Goal: Task Accomplishment & Management: Complete application form

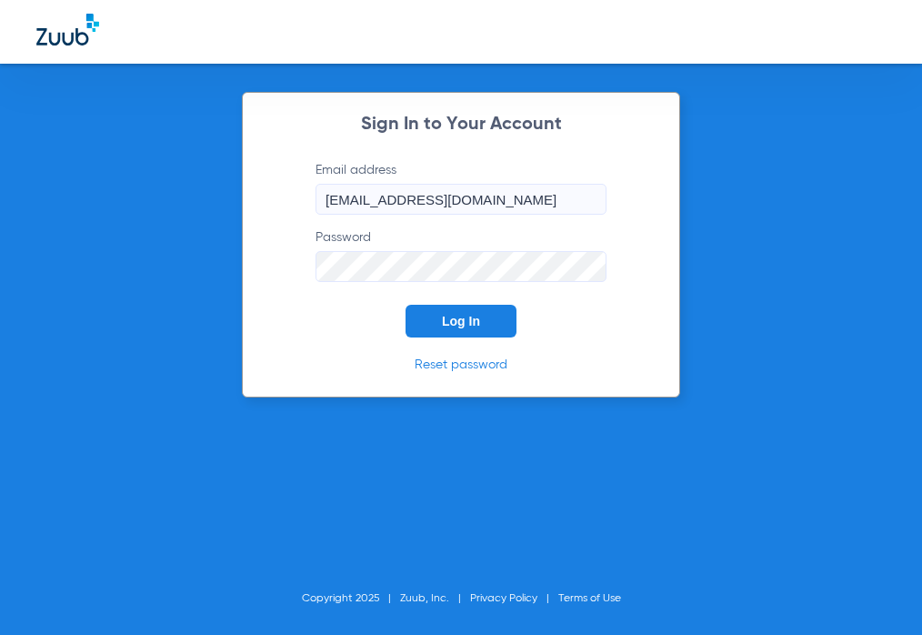
click at [430, 332] on button "Log In" at bounding box center [461, 321] width 111 height 33
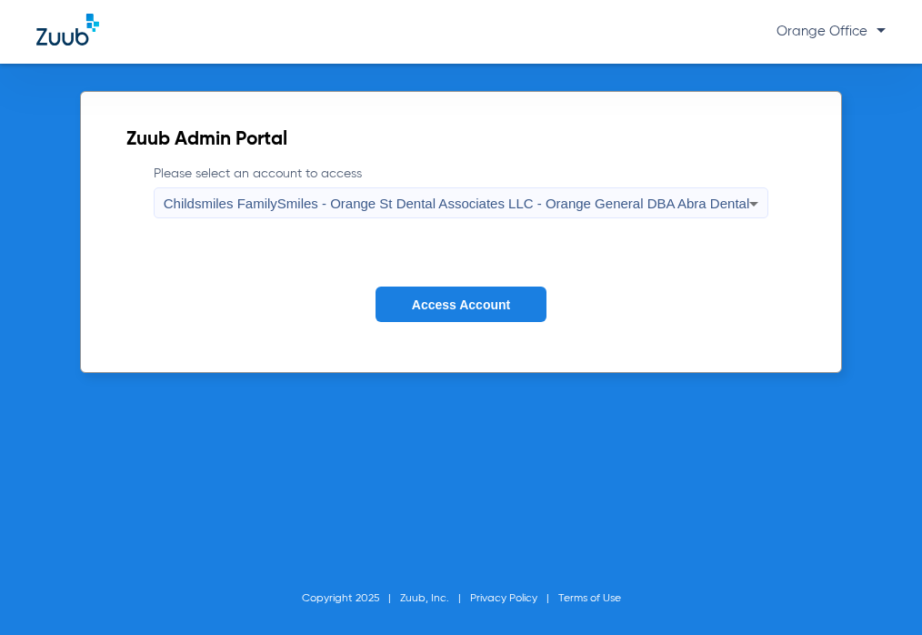
click at [426, 297] on span "Access Account" at bounding box center [461, 304] width 98 height 15
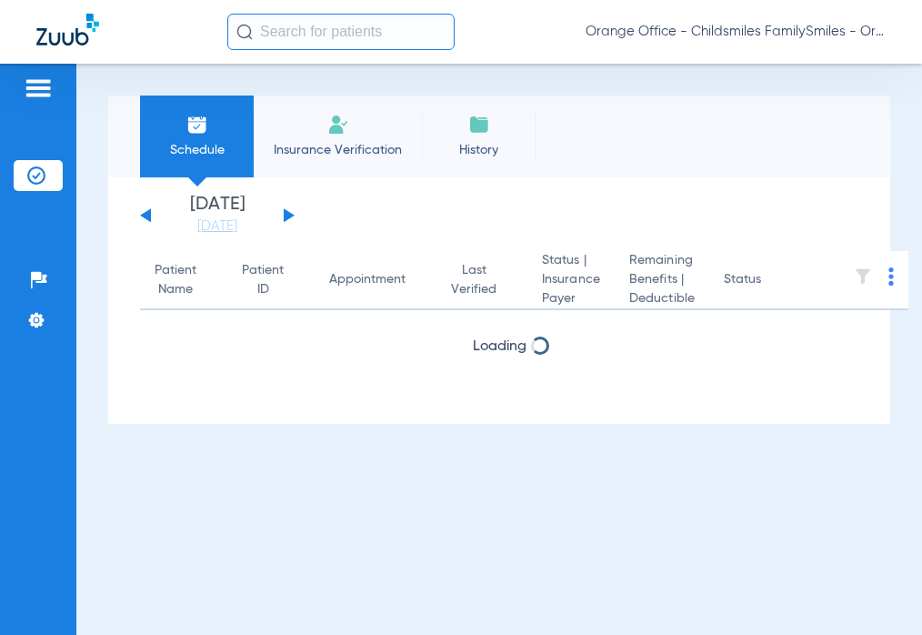
click at [291, 31] on input "text" at bounding box center [340, 32] width 227 height 36
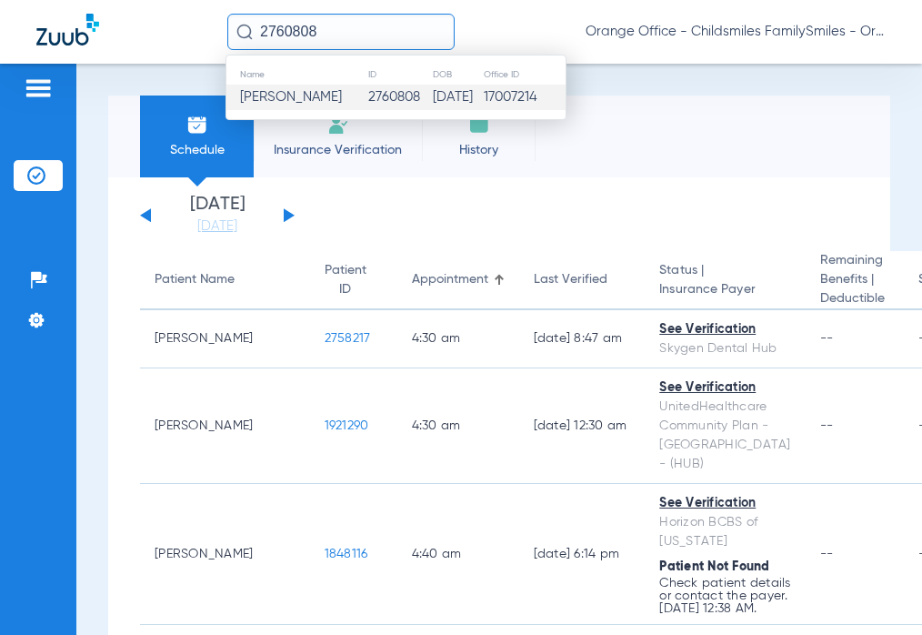
type input "2760808"
click at [323, 104] on span "Maria Balladares" at bounding box center [291, 97] width 102 height 14
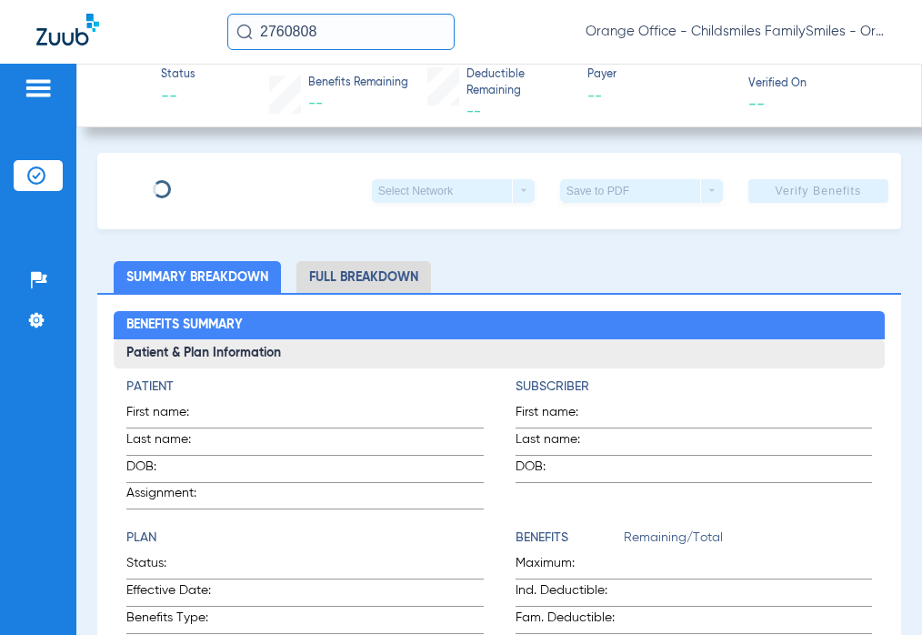
type input "MARIA"
type input "BALLADARES"
type input "08/23/1958"
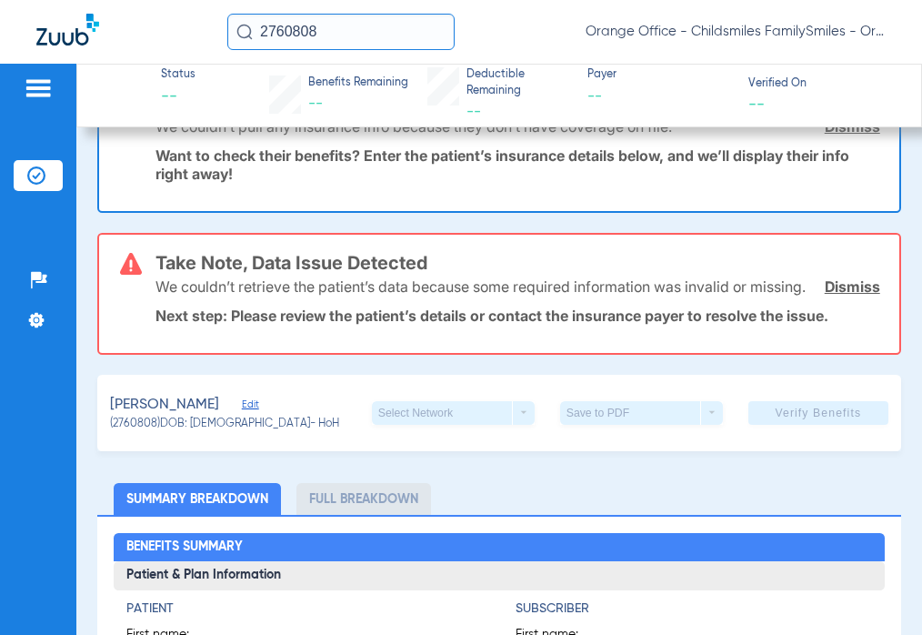
scroll to position [182, 0]
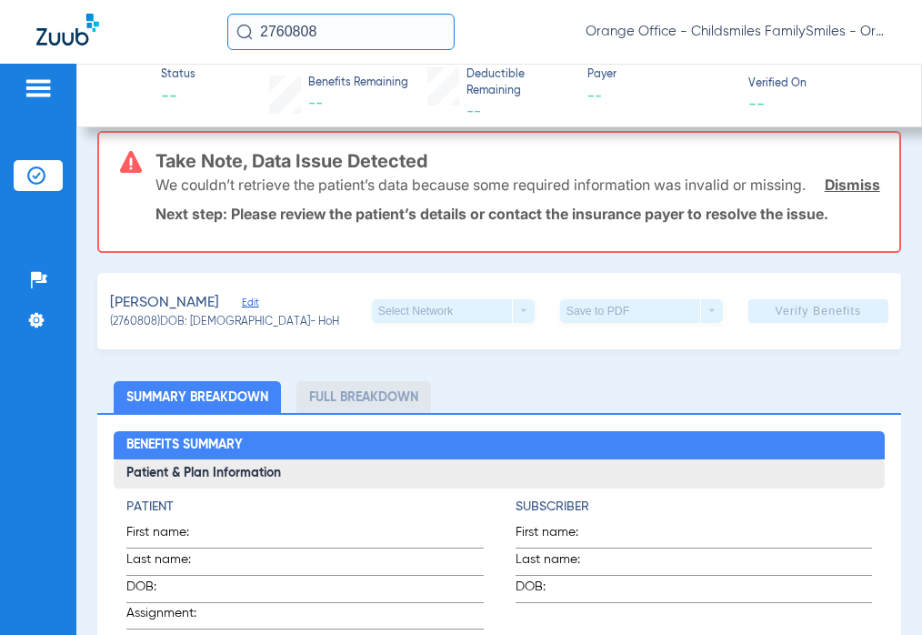
click at [284, 317] on div "BALLADARES, MARIA Edit (2760808) DOB: 08/23/1958 - HoH Select Network arrow_dro…" at bounding box center [499, 311] width 804 height 76
click at [258, 314] on span "Edit" at bounding box center [250, 305] width 16 height 17
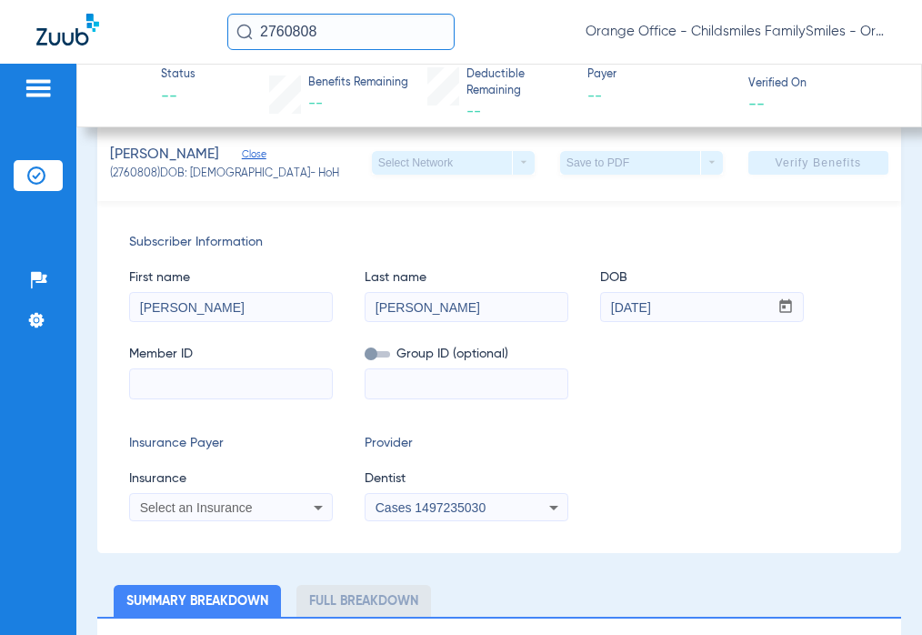
scroll to position [273, 0]
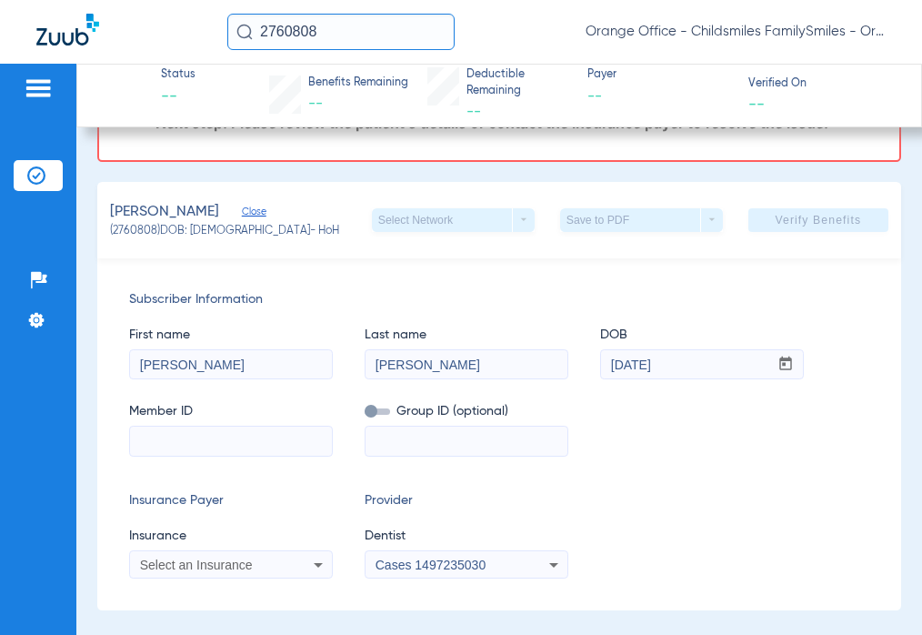
click at [172, 456] on input at bounding box center [231, 441] width 202 height 29
paste input "SPO167823"
type input "SPO167823"
click at [222, 573] on div "Select an Insurance" at bounding box center [231, 565] width 202 height 22
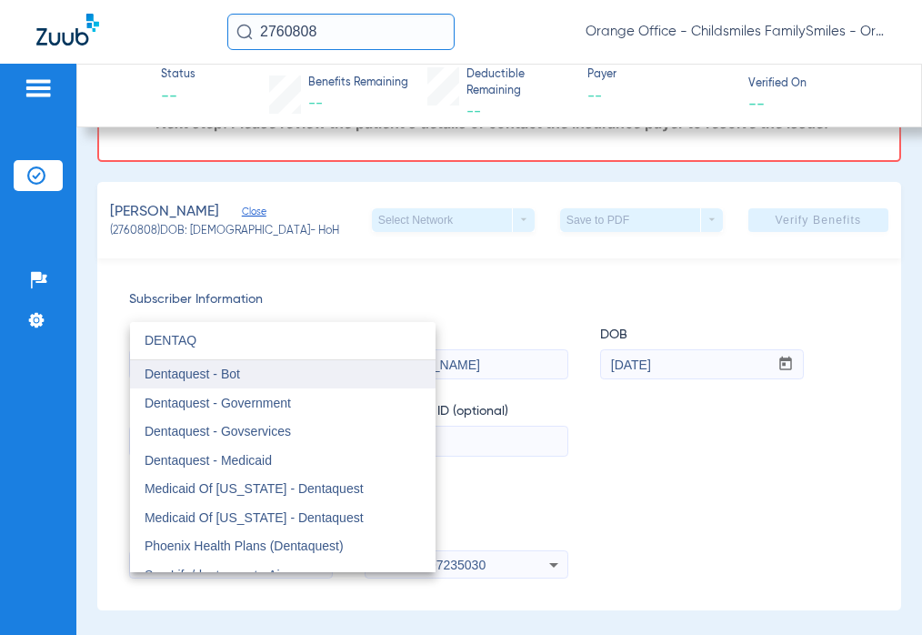
type input "DENTAQ"
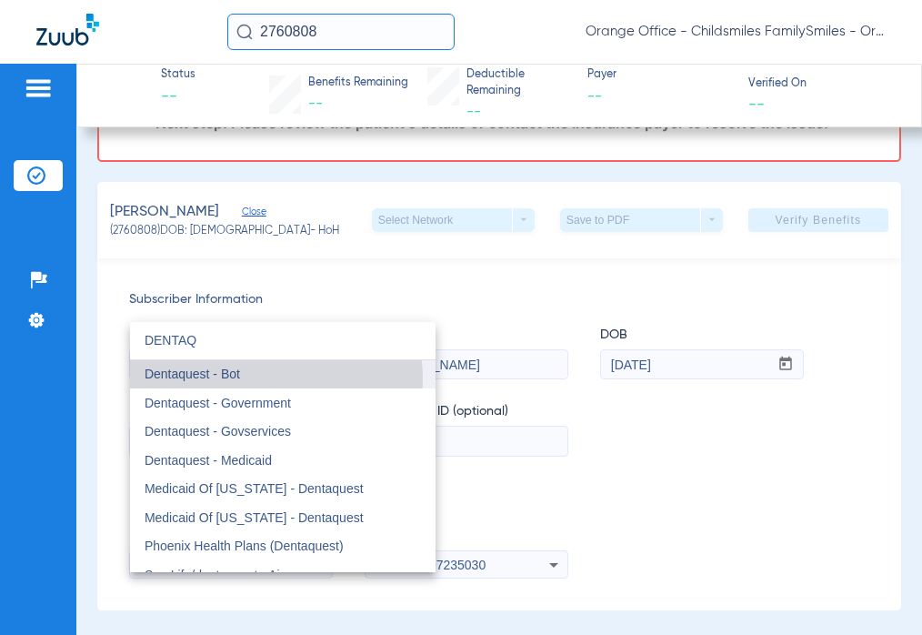
click at [245, 379] on mat-option "Dentaquest - Bot" at bounding box center [283, 374] width 306 height 29
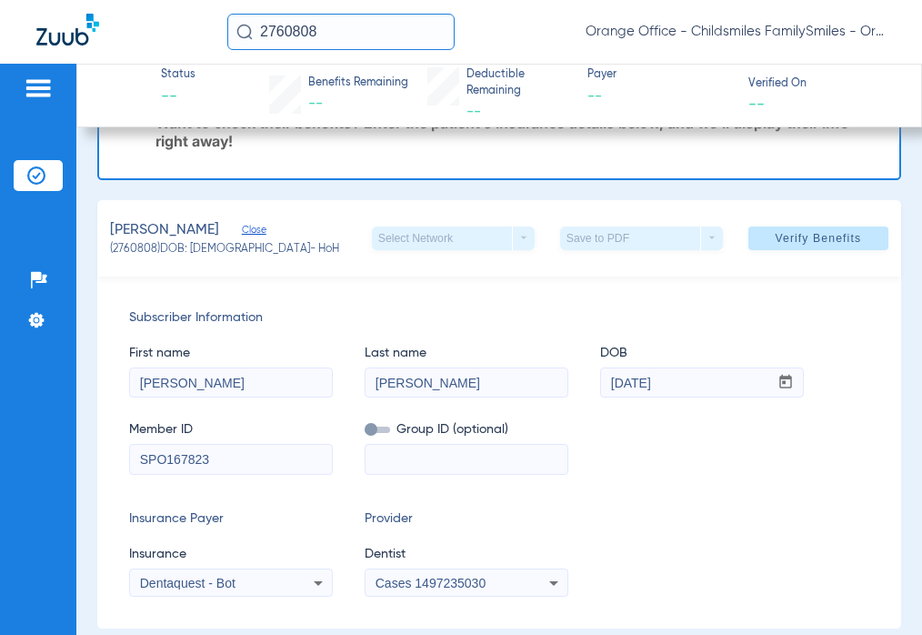
click at [460, 584] on span "Cases 1497235030" at bounding box center [431, 583] width 110 height 15
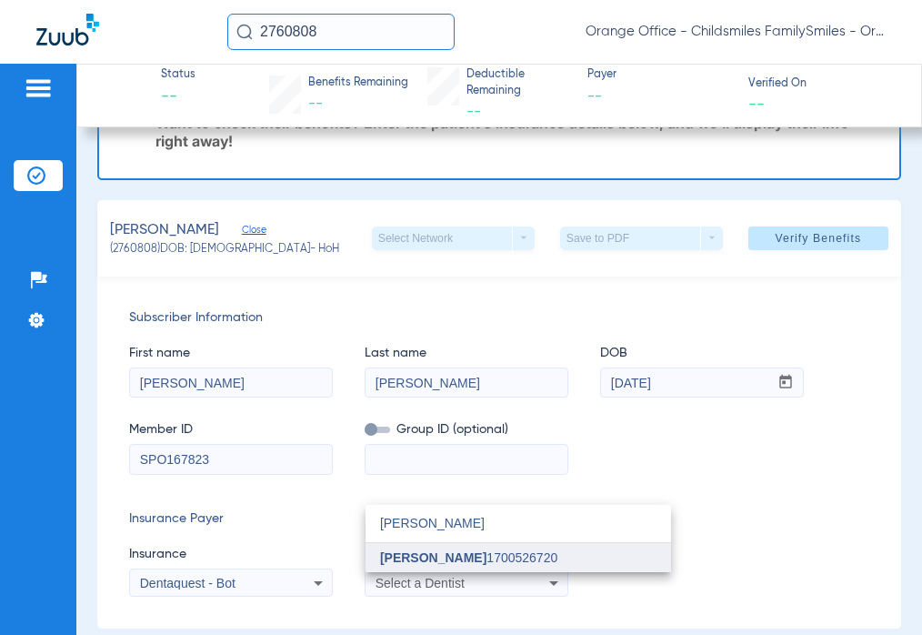
type input "ELIAS"
click at [459, 560] on span "Jacob Elias 1700526720" at bounding box center [468, 557] width 177 height 13
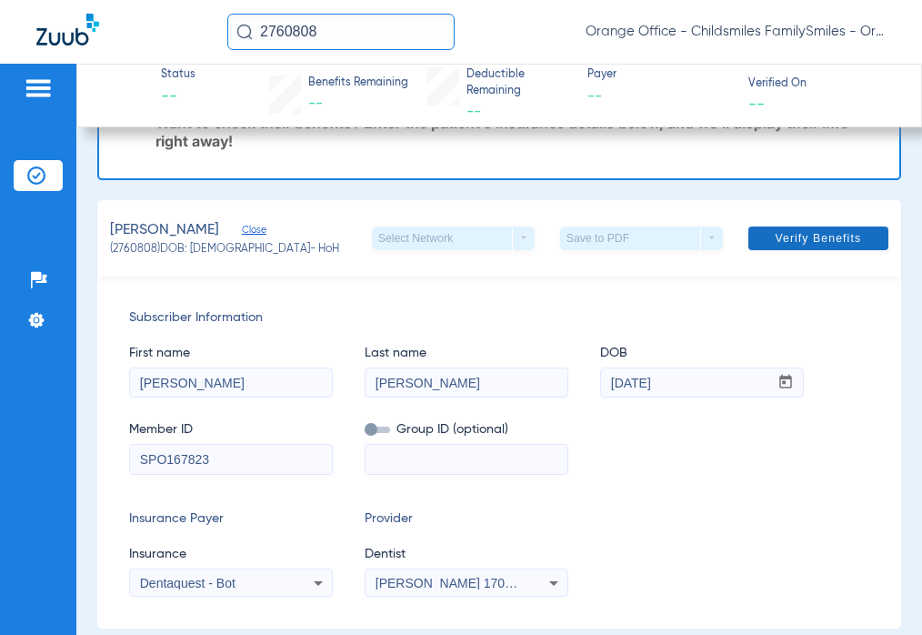
click at [820, 226] on span at bounding box center [819, 238] width 140 height 44
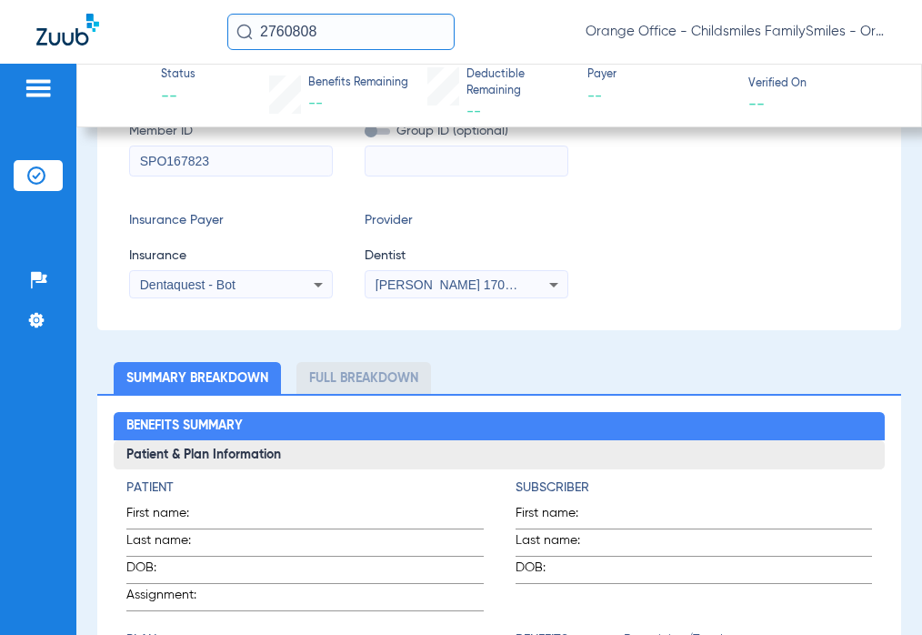
scroll to position [455, 0]
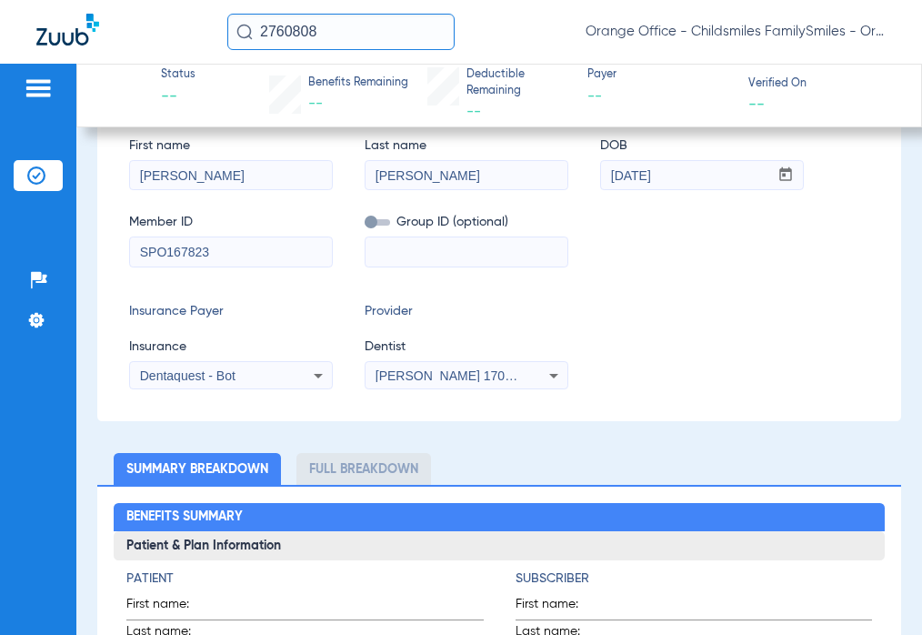
click at [282, 390] on div "Subscriber Information First name MARIA Last name BALLADARES DOB mm / dd / yyyy…" at bounding box center [499, 245] width 804 height 352
click at [284, 387] on mat-select "Dentaquest - Bot" at bounding box center [231, 375] width 204 height 29
click at [287, 379] on div "Dentaquest - Bot" at bounding box center [231, 376] width 202 height 22
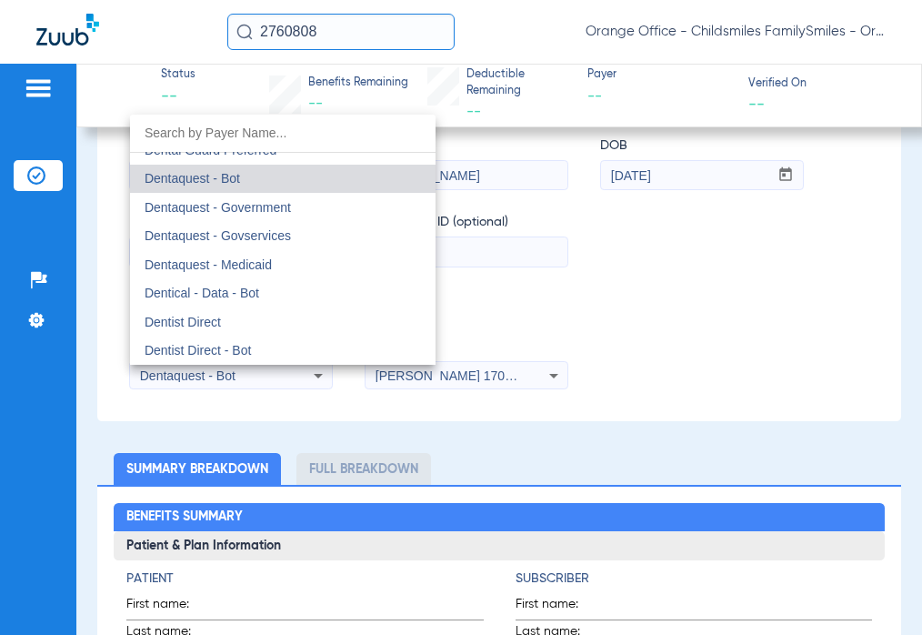
scroll to position [5385, 0]
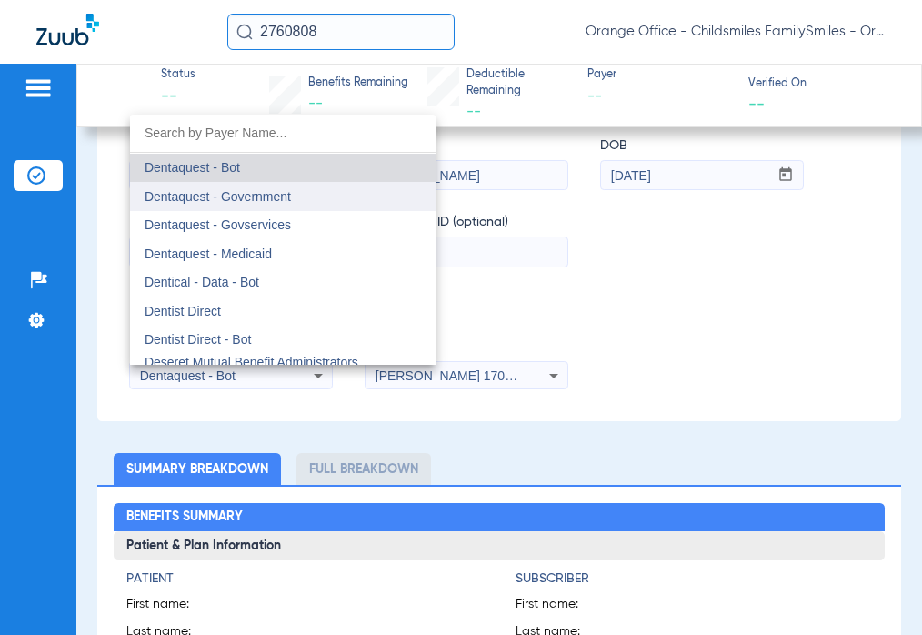
click at [282, 197] on span "Dentaquest - Government" at bounding box center [218, 196] width 146 height 15
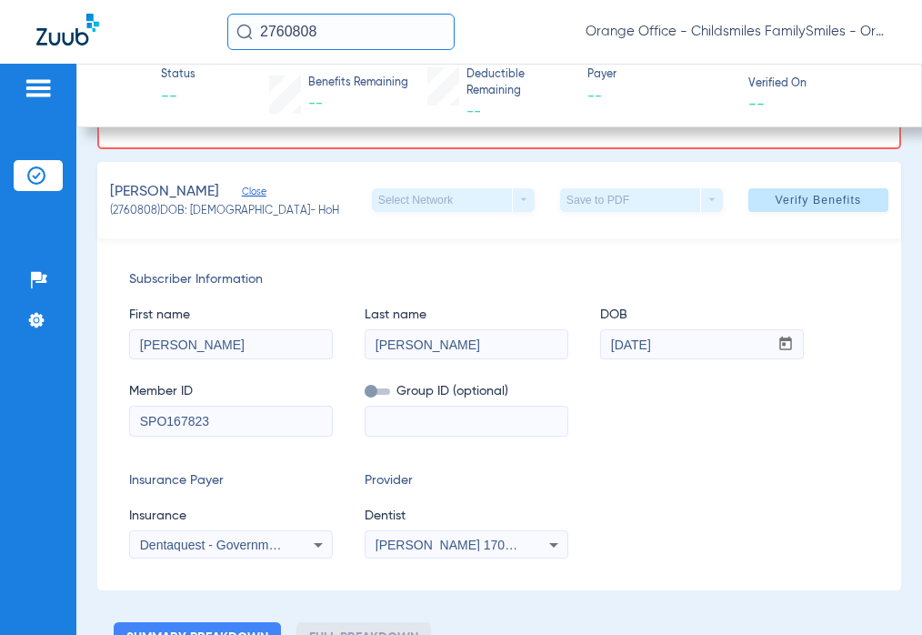
scroll to position [273, 0]
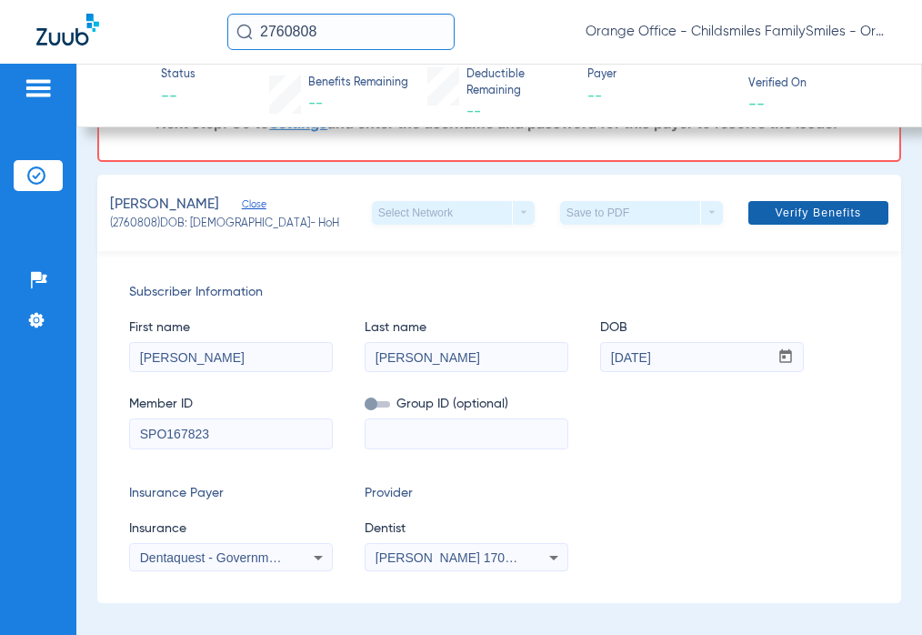
click at [821, 212] on span "Verify Benefits" at bounding box center [818, 213] width 86 height 15
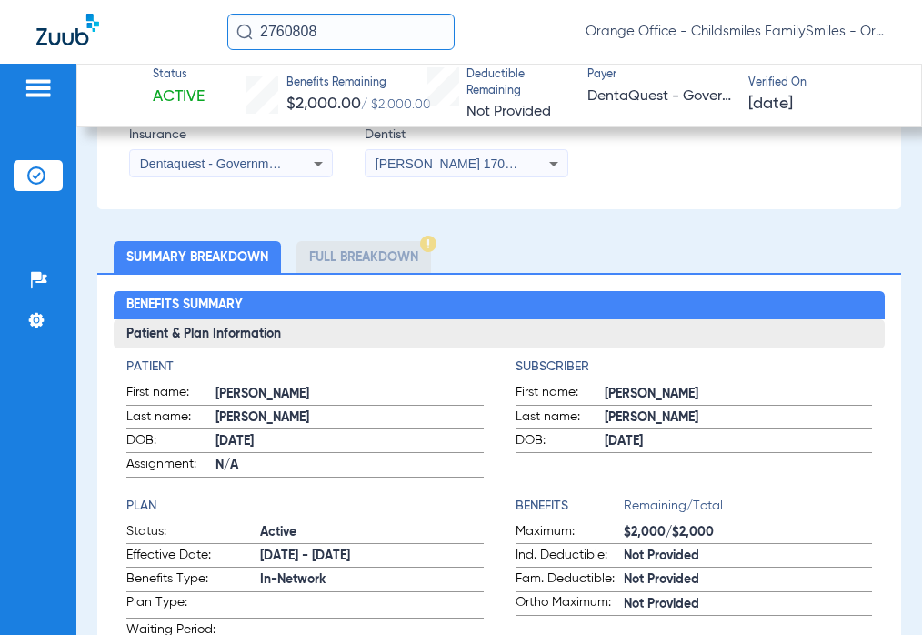
scroll to position [728, 0]
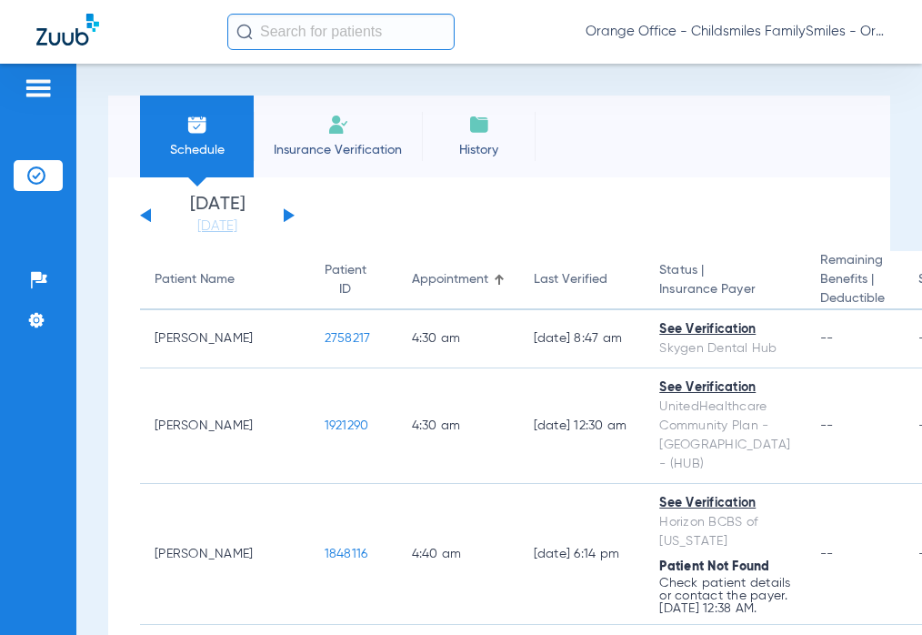
click at [316, 28] on input "text" at bounding box center [340, 32] width 227 height 36
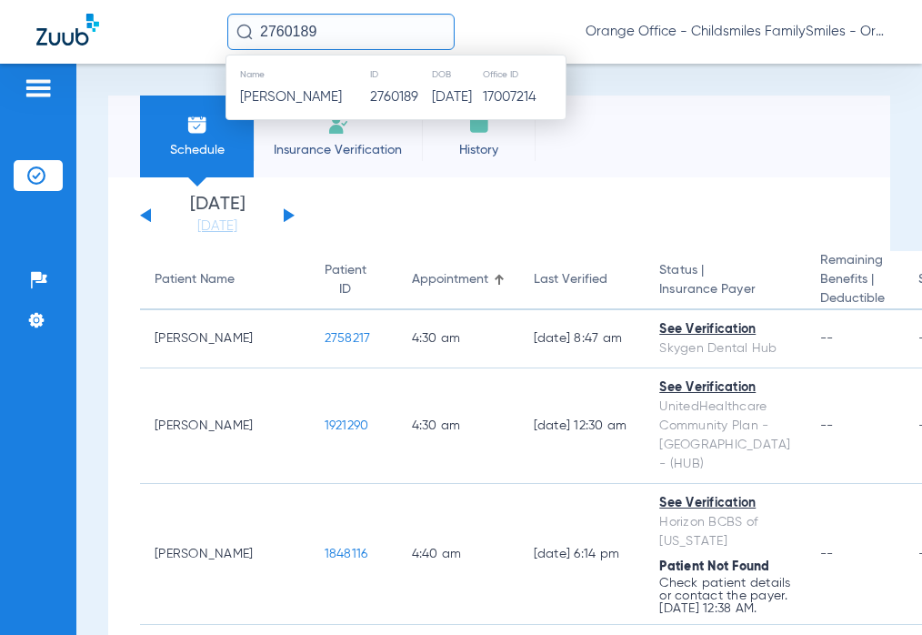
type input "2760189"
click at [475, 101] on td "08/30/1966" at bounding box center [456, 97] width 51 height 25
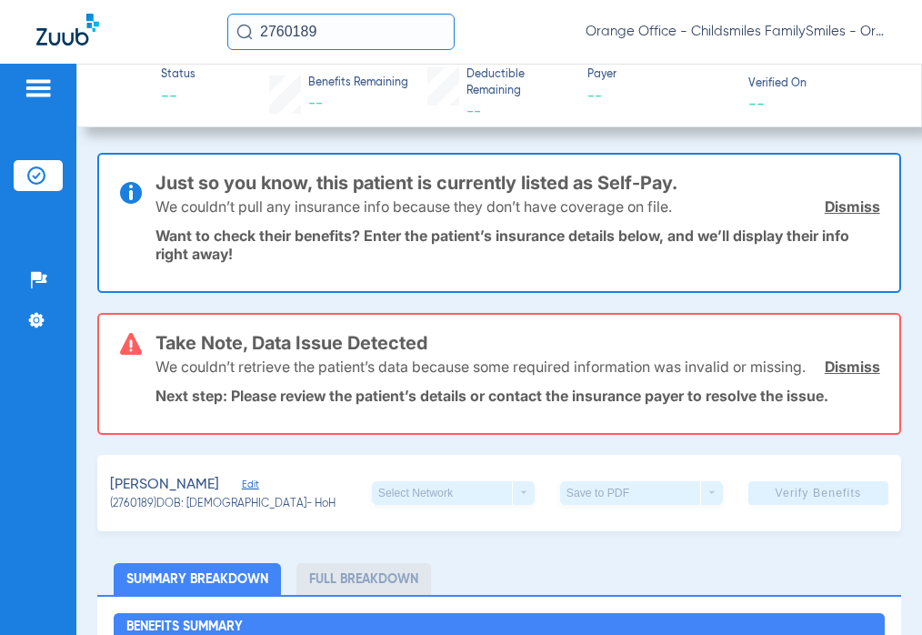
click at [253, 496] on span "Edit" at bounding box center [250, 486] width 16 height 17
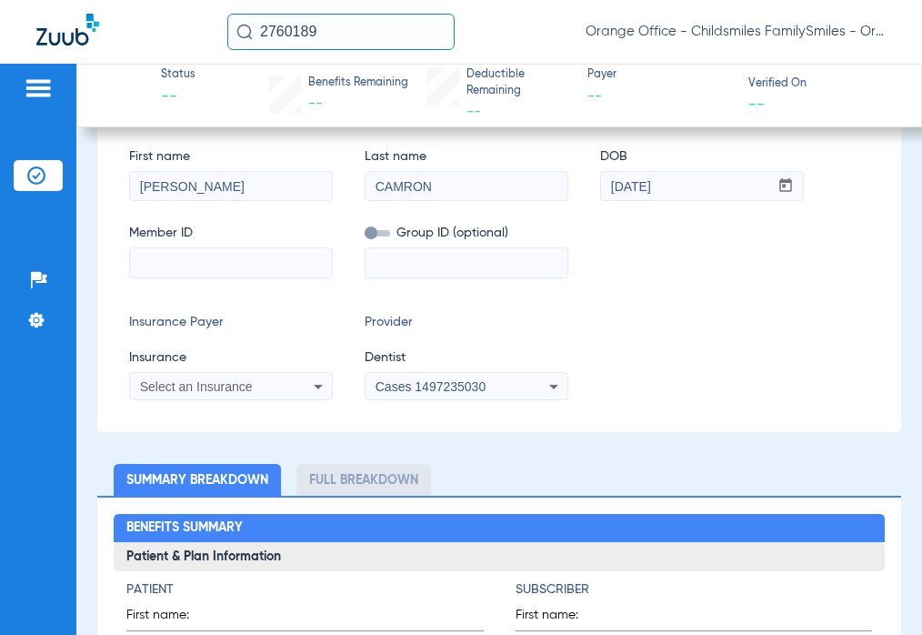
scroll to position [455, 0]
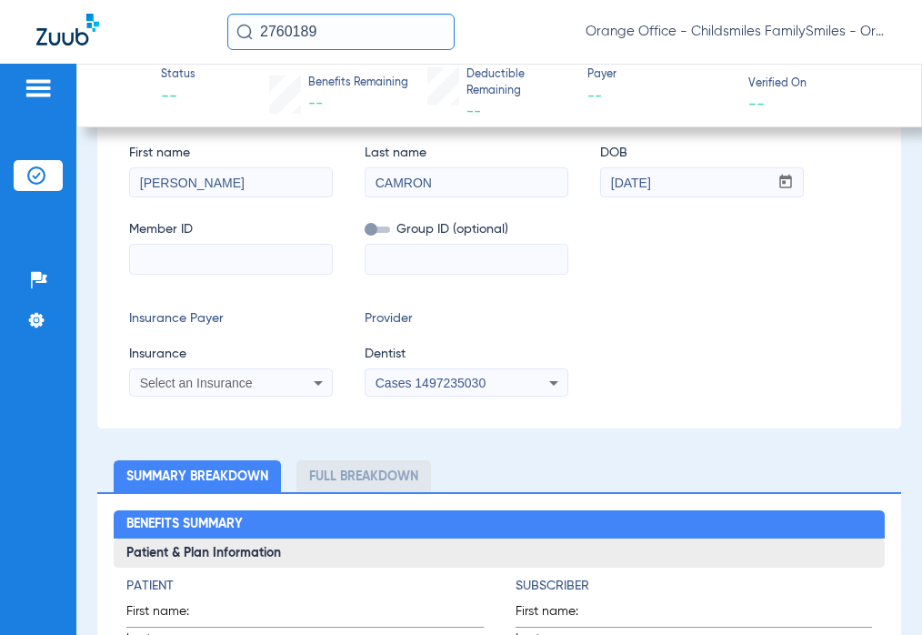
click at [251, 274] on input at bounding box center [231, 259] width 202 height 29
paste input "3HZN40589040"
type input "3HZN40589040"
drag, startPoint x: 205, startPoint y: 418, endPoint x: 218, endPoint y: 400, distance: 22.7
click at [206, 418] on div "Subscriber Information First name CLIDE Last name CAMRON DOB mm / dd / yyyy 08/…" at bounding box center [499, 252] width 804 height 352
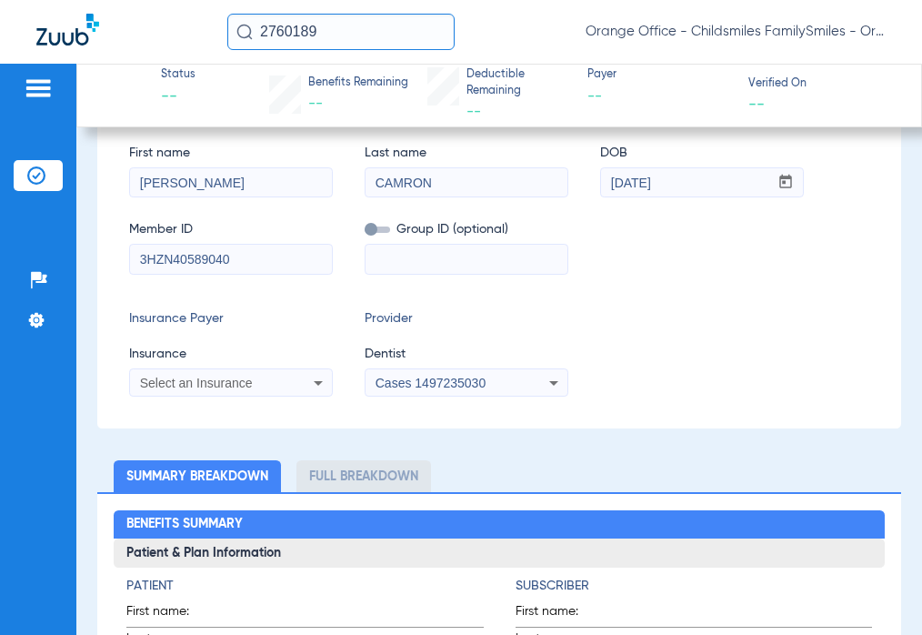
click at [218, 390] on span "Select an Insurance" at bounding box center [196, 383] width 113 height 15
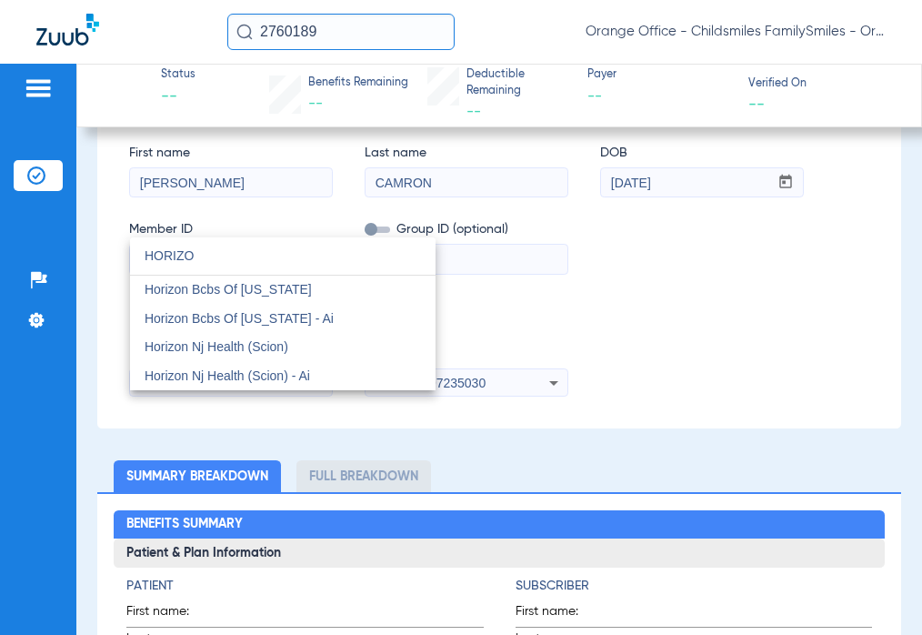
type input "HORIZO"
click at [271, 293] on span "Horizon Bcbs Of [US_STATE]" at bounding box center [228, 289] width 167 height 15
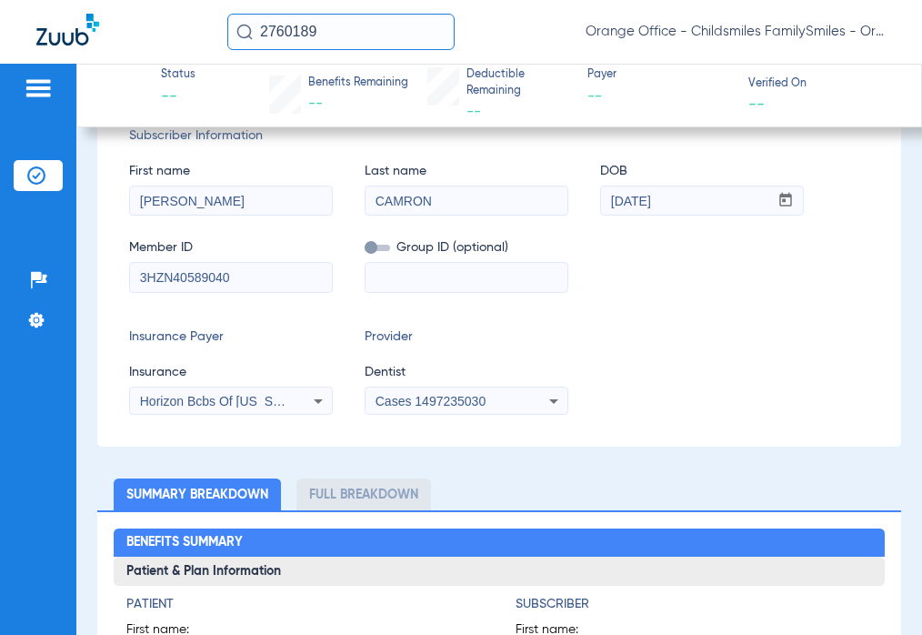
click at [421, 405] on span "Cases 1497235030" at bounding box center [431, 401] width 110 height 15
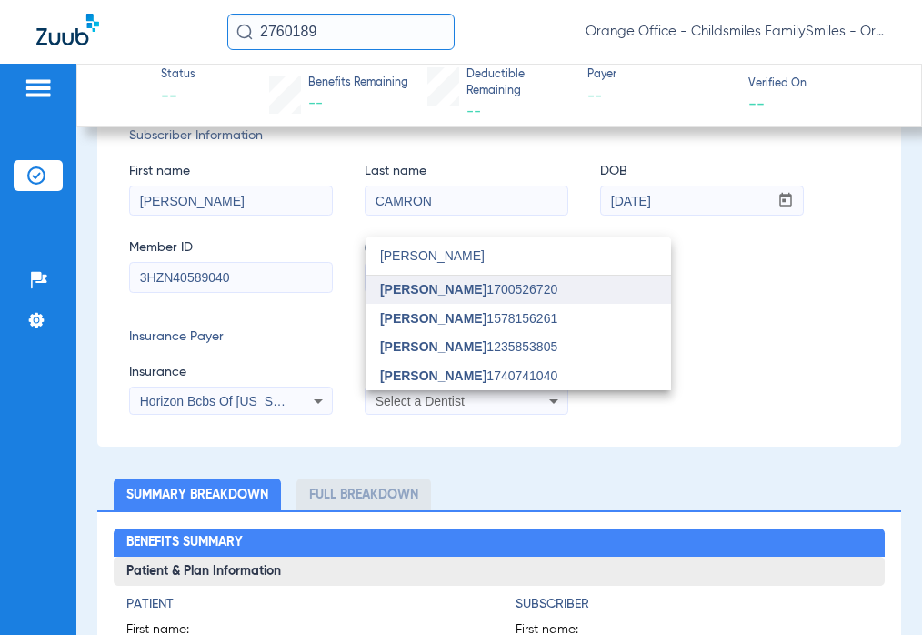
type input "[PERSON_NAME]"
click at [429, 287] on span "[PERSON_NAME]" at bounding box center [433, 289] width 106 height 15
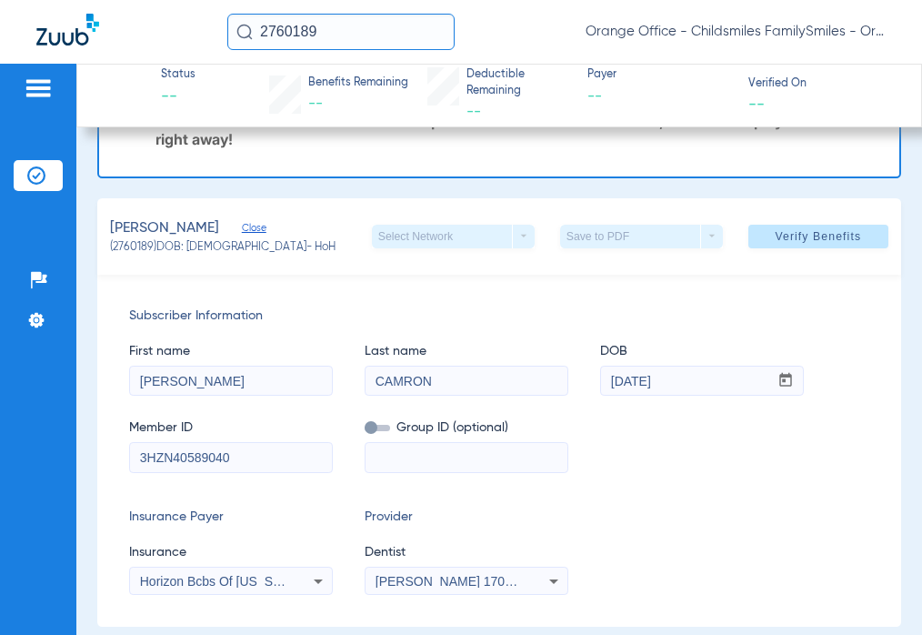
scroll to position [113, 0]
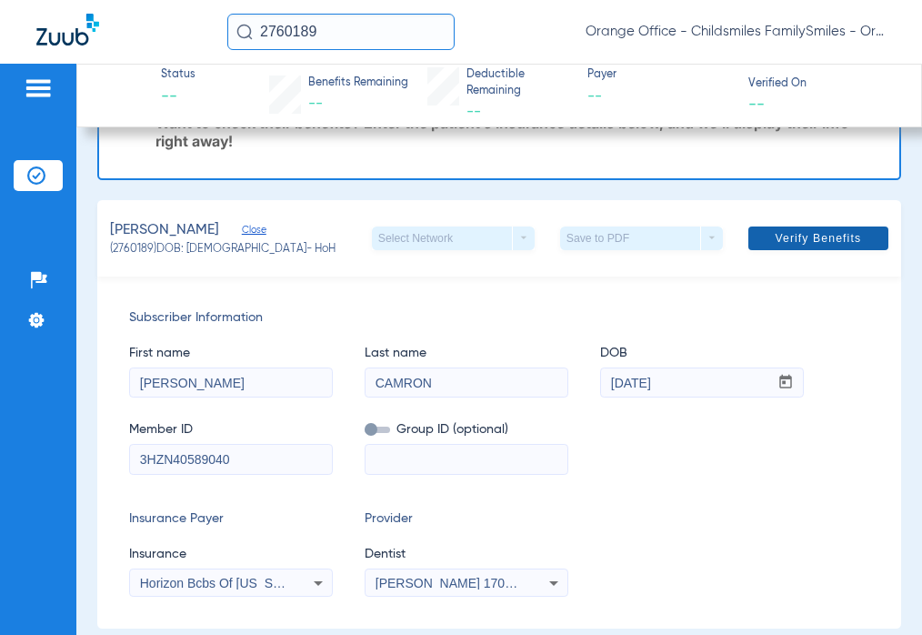
click at [797, 247] on span at bounding box center [819, 238] width 140 height 44
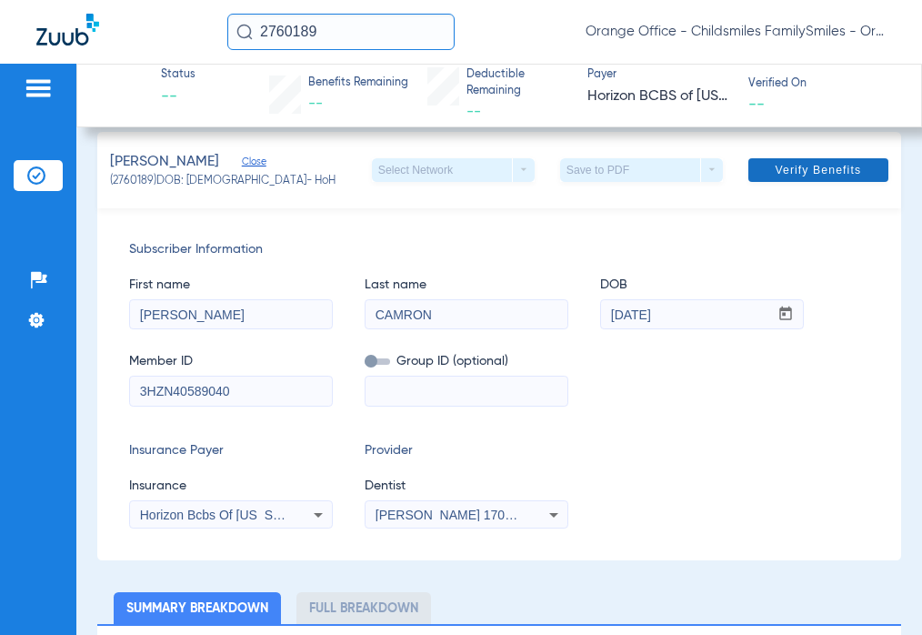
scroll to position [306, 0]
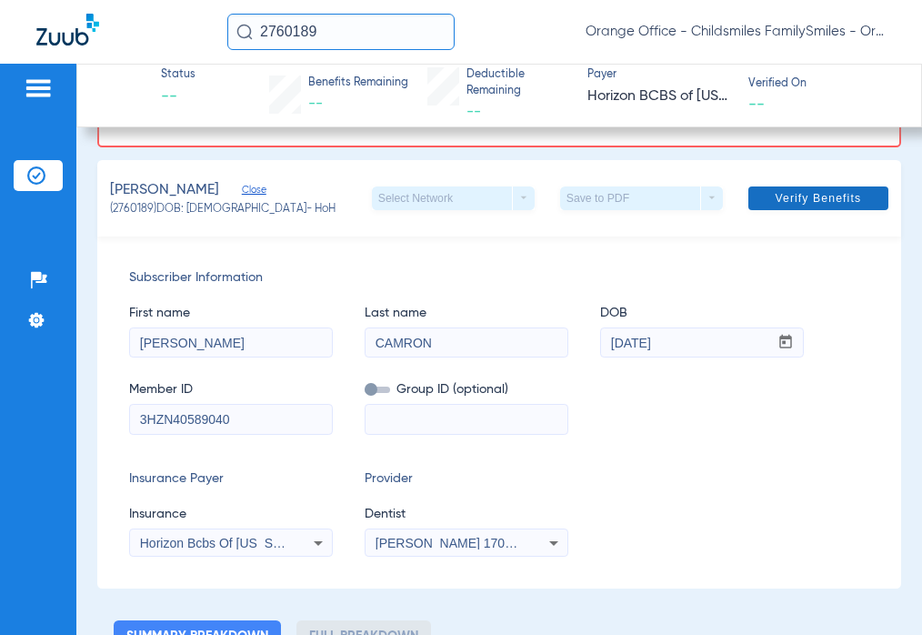
click at [793, 207] on span at bounding box center [819, 198] width 140 height 44
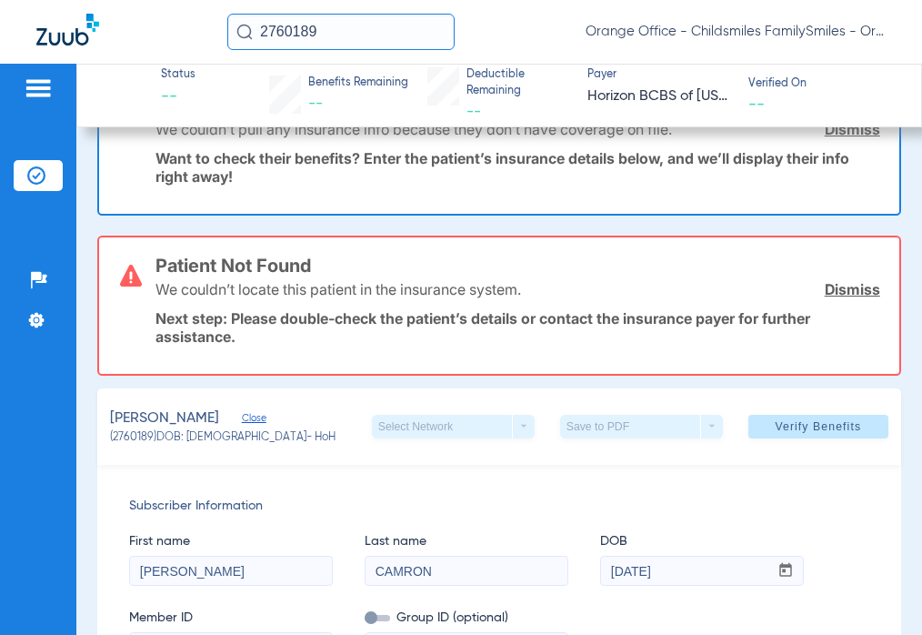
scroll to position [0, 0]
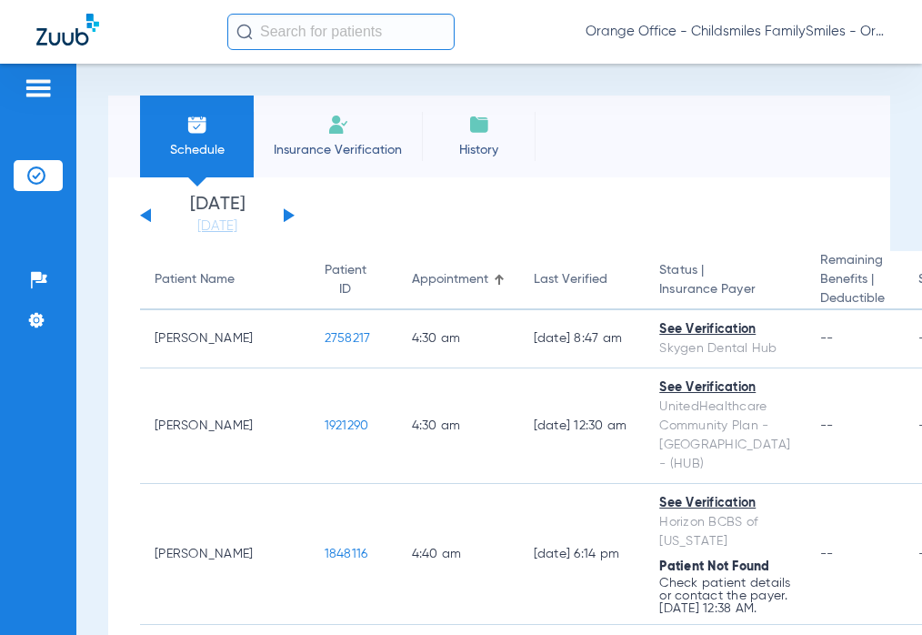
click at [376, 40] on input "text" at bounding box center [340, 32] width 227 height 36
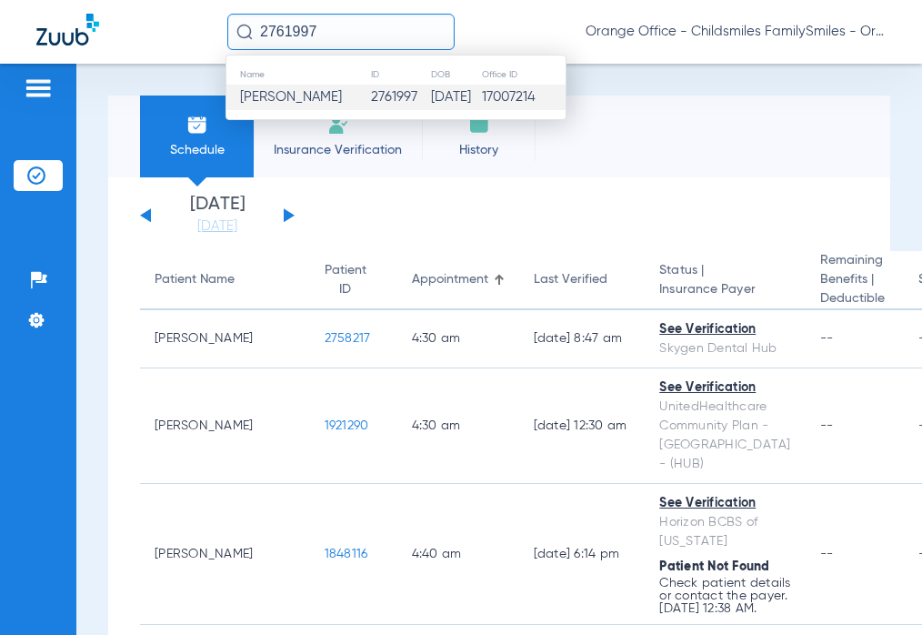
type input "2761997"
click at [391, 94] on td "2761997" at bounding box center [399, 97] width 59 height 25
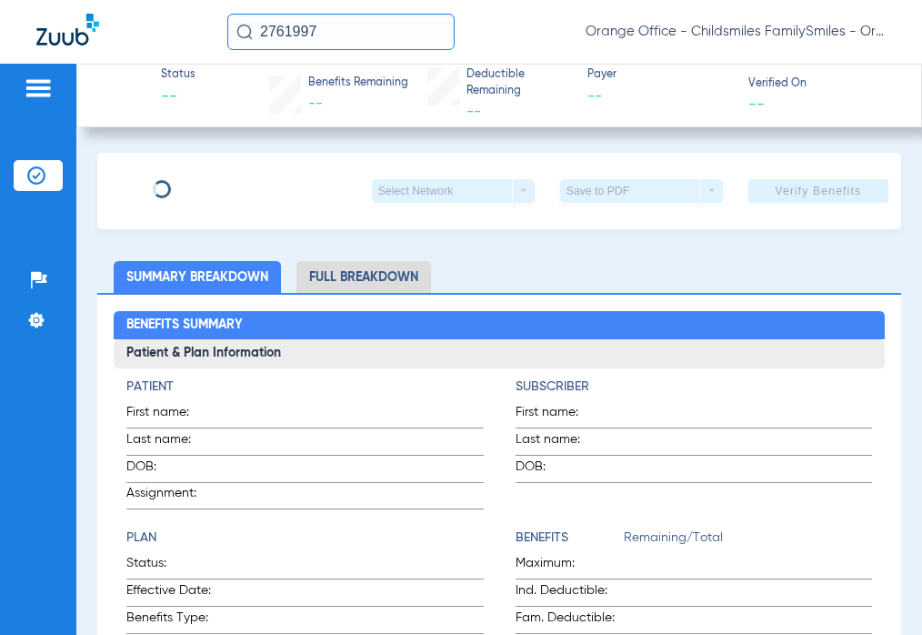
type input "[PERSON_NAME]"
type input "[DATE]"
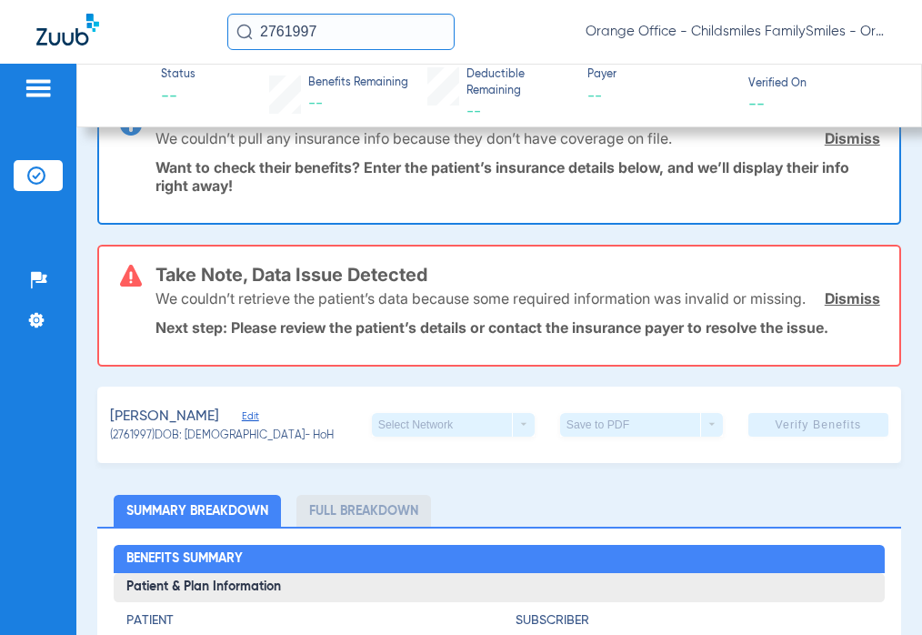
scroll to position [182, 0]
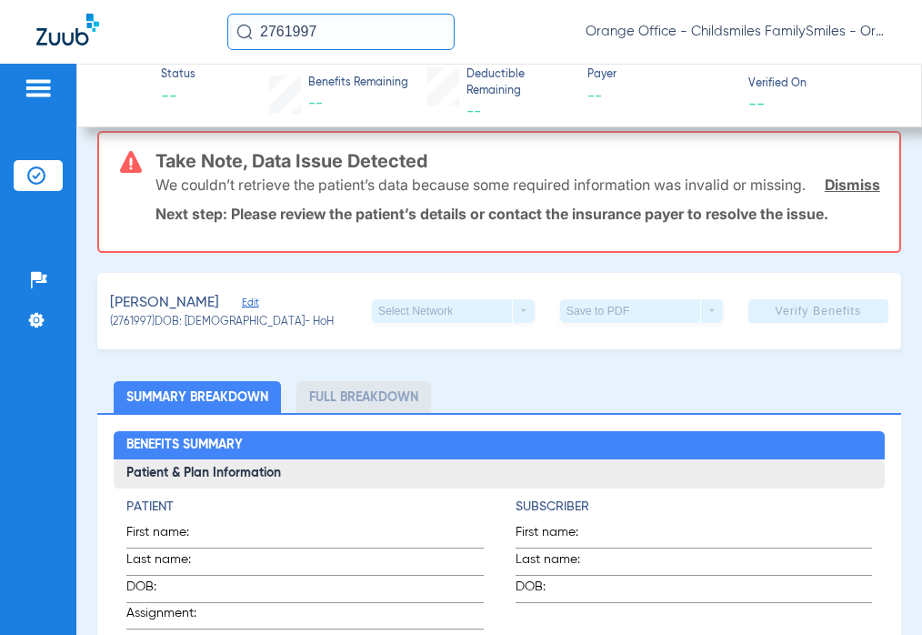
click at [242, 314] on span "Edit" at bounding box center [250, 305] width 16 height 17
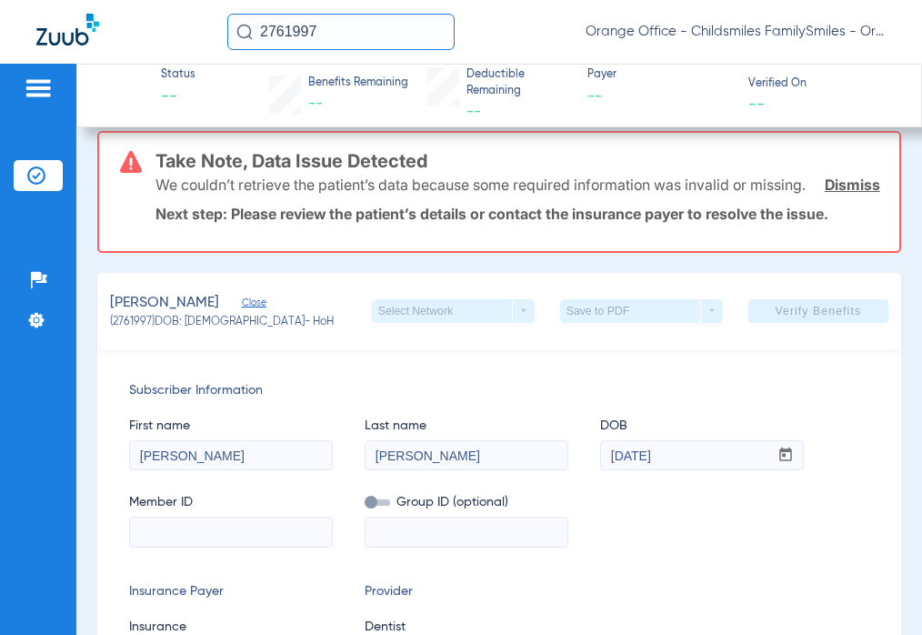
scroll to position [455, 0]
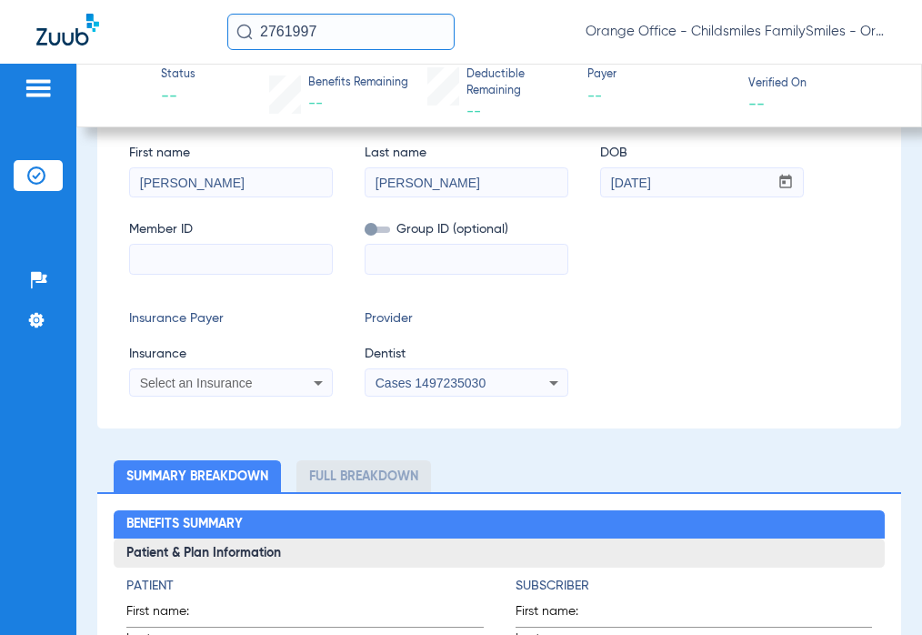
click at [200, 274] on input at bounding box center [231, 259] width 202 height 29
paste input "950147555"
type input "950147555"
drag, startPoint x: 426, startPoint y: 293, endPoint x: 435, endPoint y: 287, distance: 11.1
click at [428, 292] on div "Subscriber Information First name Carol Last name Polanco DOB mm / dd / yyyy 06…" at bounding box center [499, 252] width 804 height 352
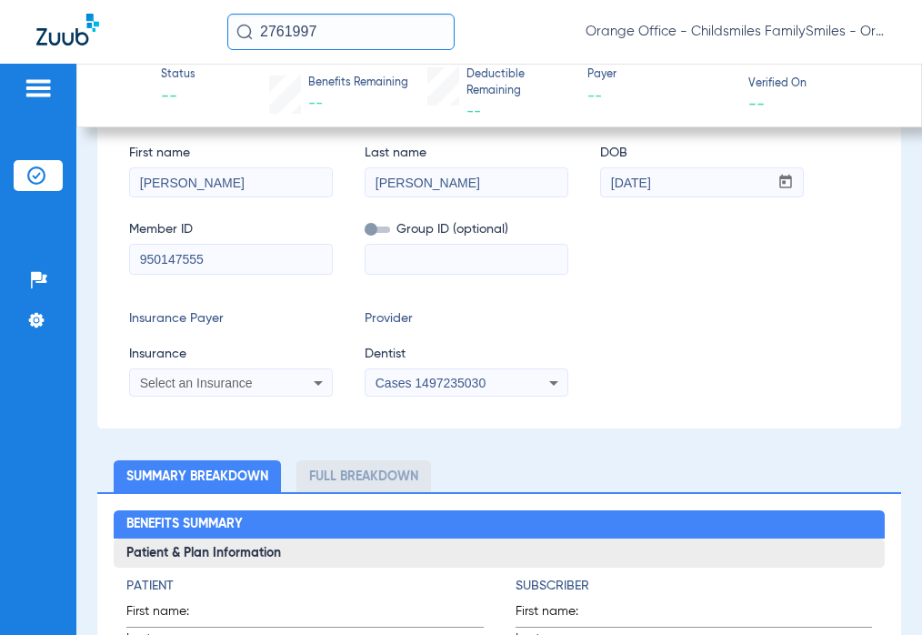
click at [437, 274] on input at bounding box center [467, 259] width 202 height 29
click at [138, 5] on div "2761997 Orange Office - Childsmiles FamilySmiles - Orange St Dental Associates …" at bounding box center [461, 32] width 922 height 64
click at [408, 272] on input at bounding box center [467, 259] width 202 height 29
paste input "G/00426175"
click at [388, 274] on input "G/00426175" at bounding box center [467, 259] width 202 height 29
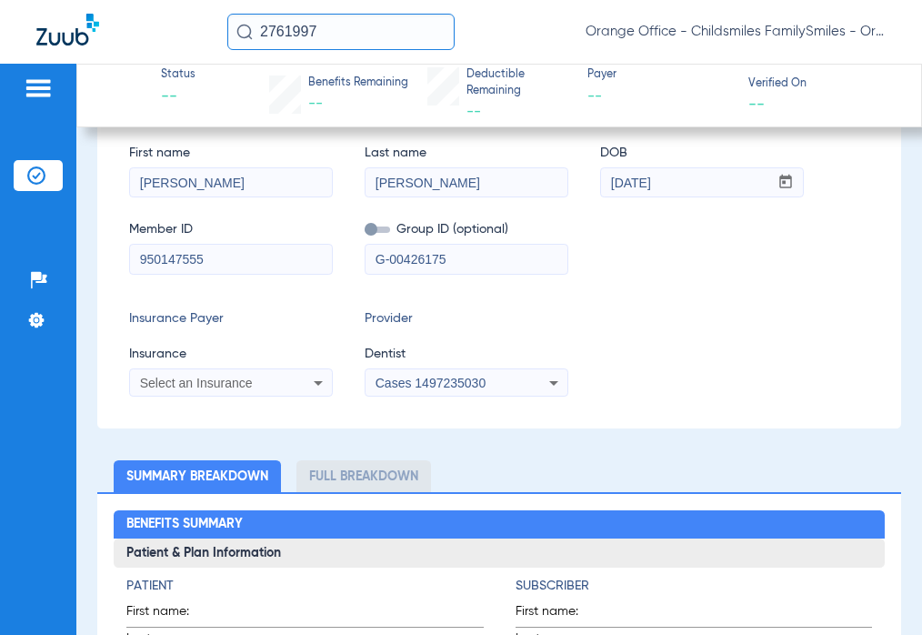
type input "G-00426175"
click at [231, 390] on span "Select an Insurance" at bounding box center [196, 383] width 113 height 15
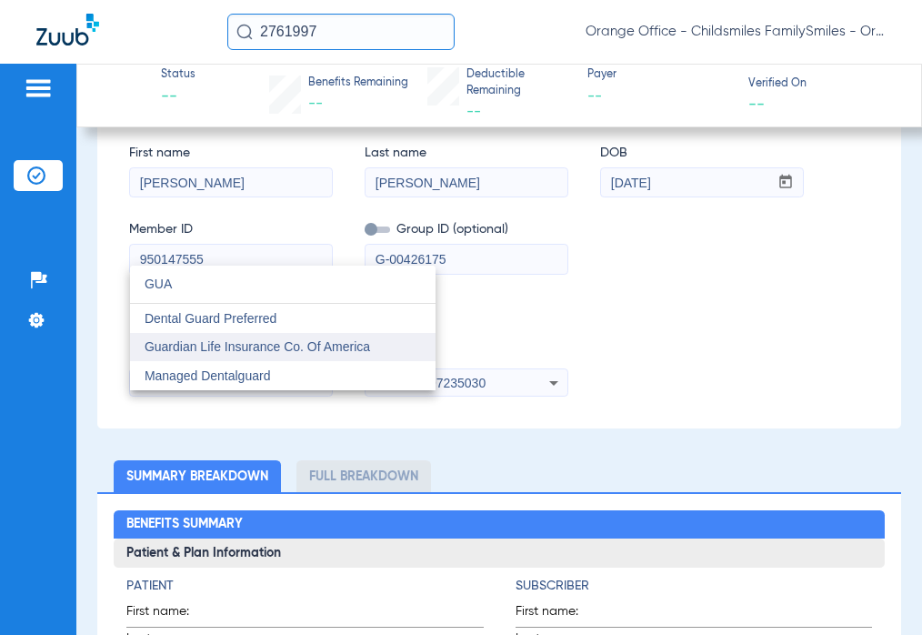
type input "GUA"
click at [255, 350] on span "Guardian Life Insurance Co. Of America" at bounding box center [258, 346] width 226 height 15
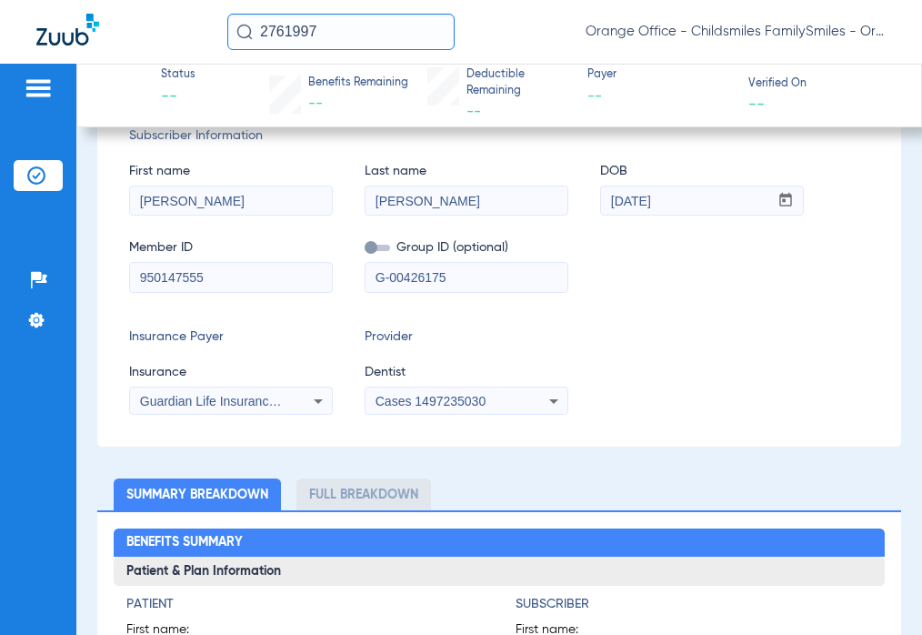
click at [496, 407] on div "Cases 1497235030" at bounding box center [449, 401] width 146 height 13
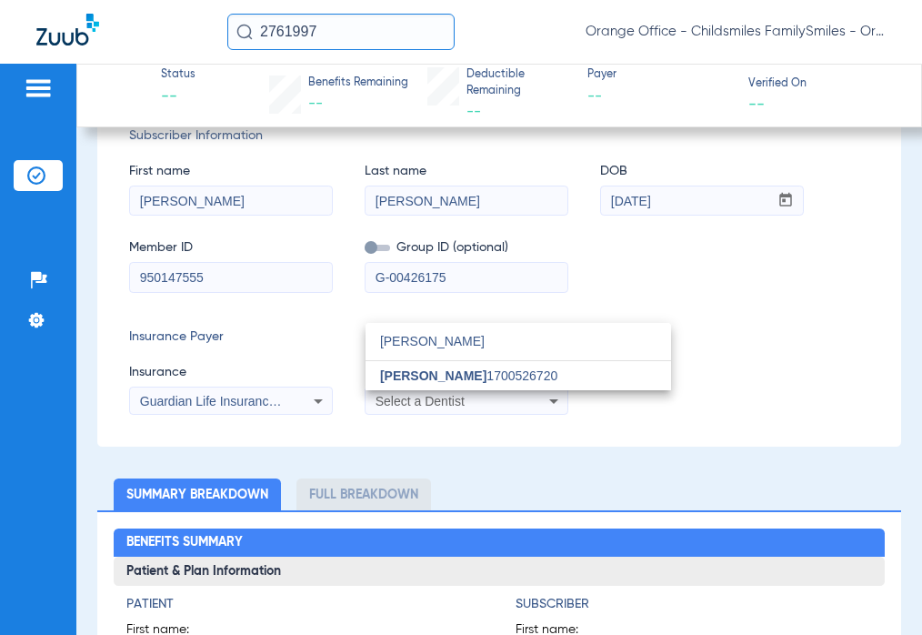
type input "ELIAS"
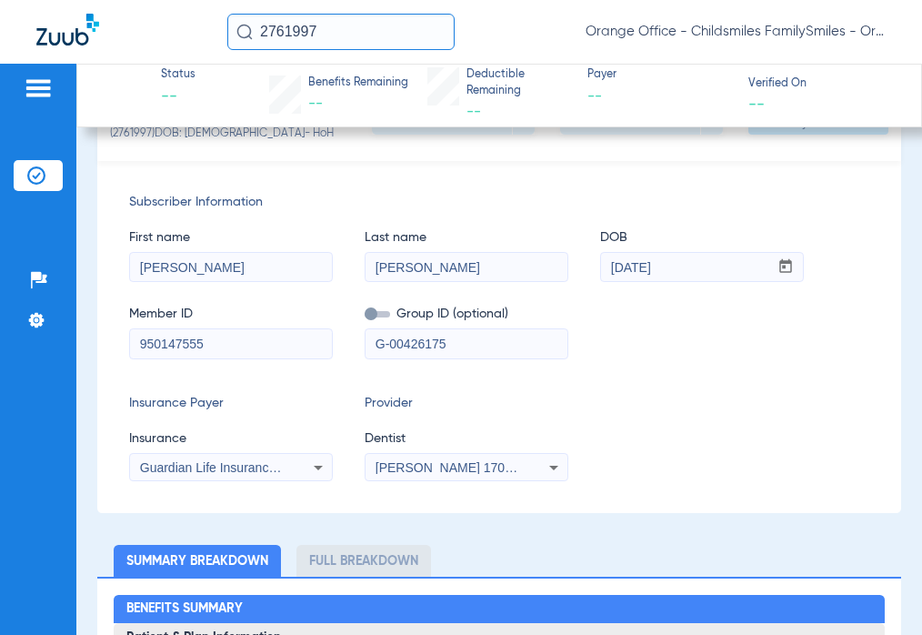
scroll to position [113, 0]
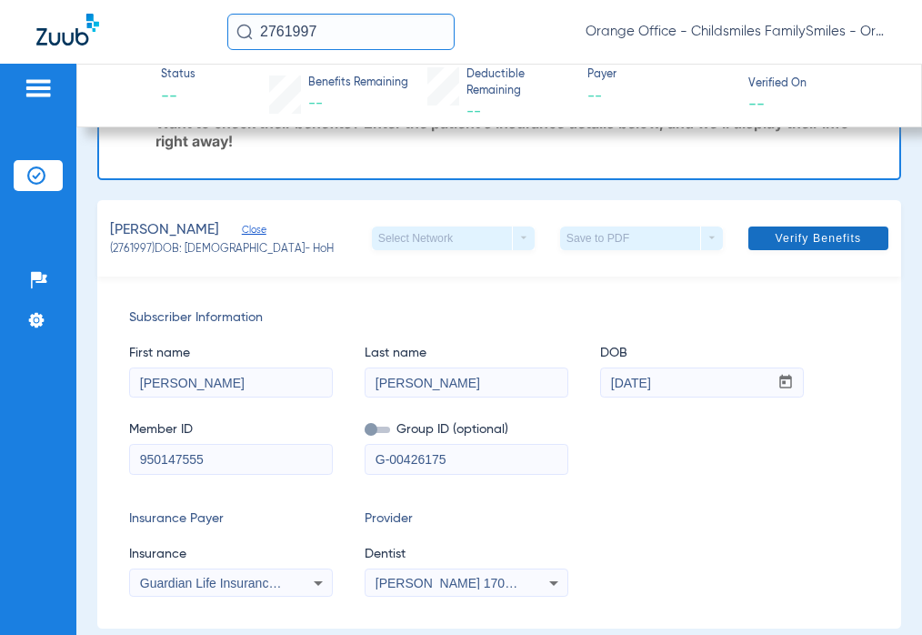
click at [813, 248] on span at bounding box center [819, 238] width 140 height 44
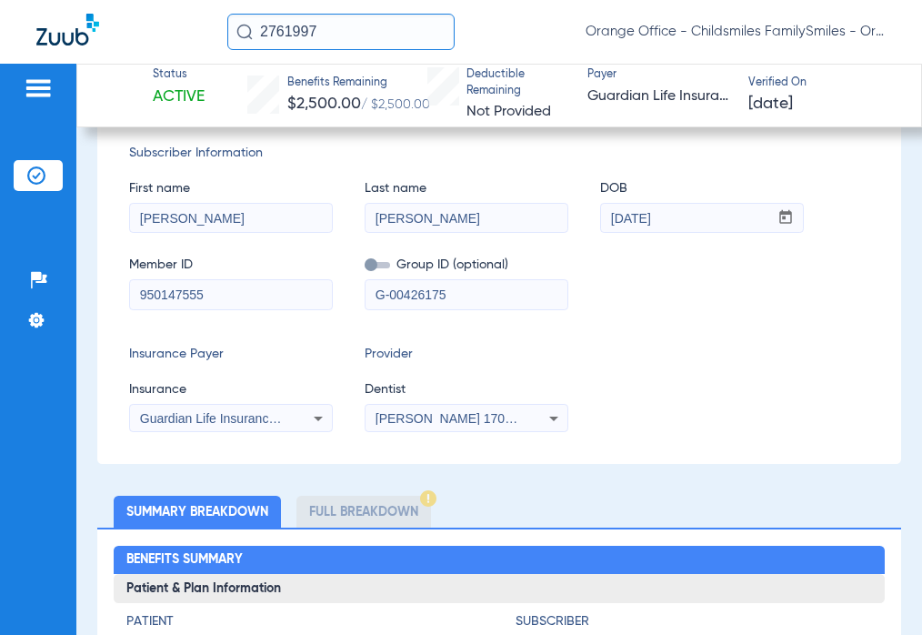
scroll to position [0, 0]
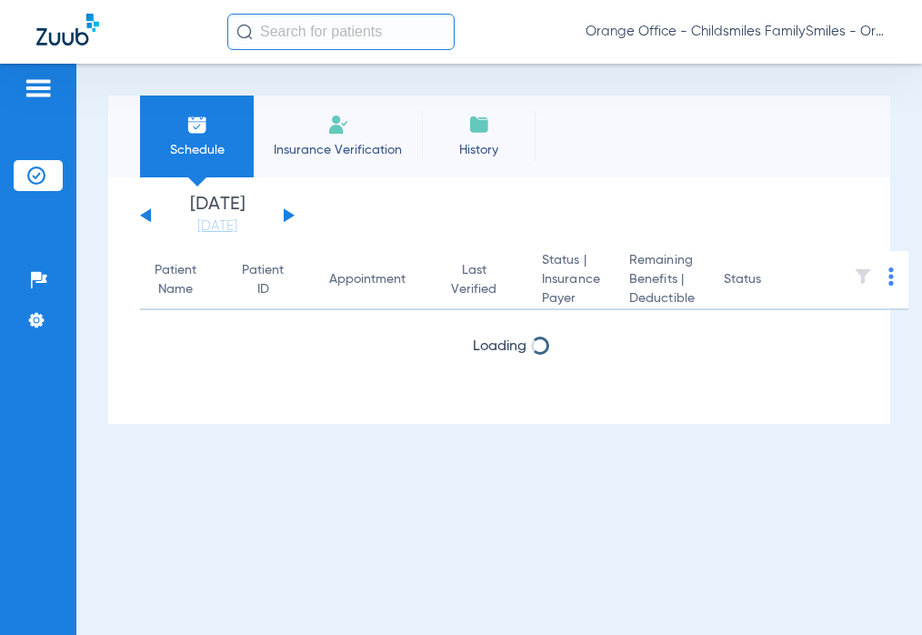
click at [329, 43] on input "text" at bounding box center [340, 32] width 227 height 36
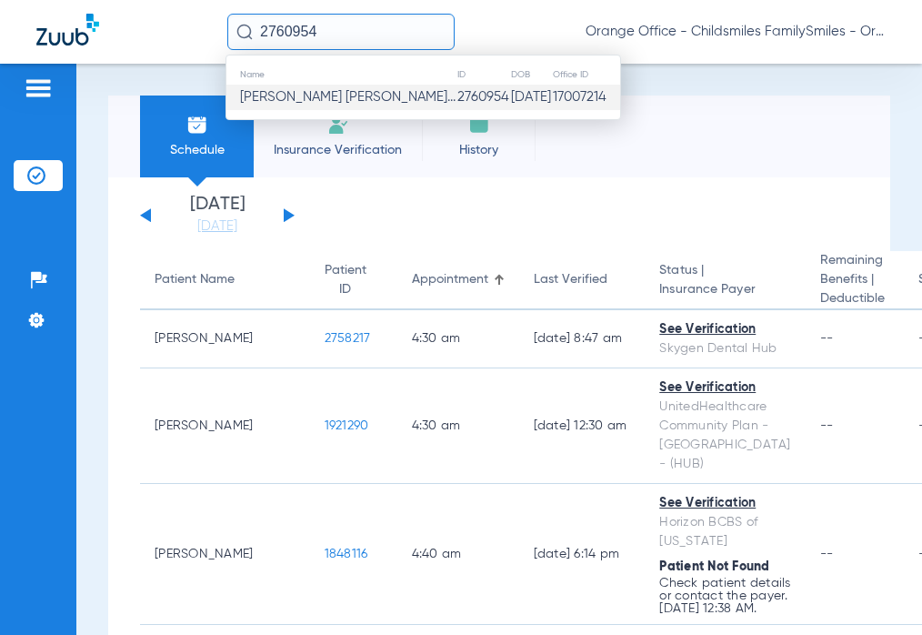
type input "2760954"
click at [316, 104] on span "Elvia Rodriguez De Quinon..." at bounding box center [348, 97] width 216 height 14
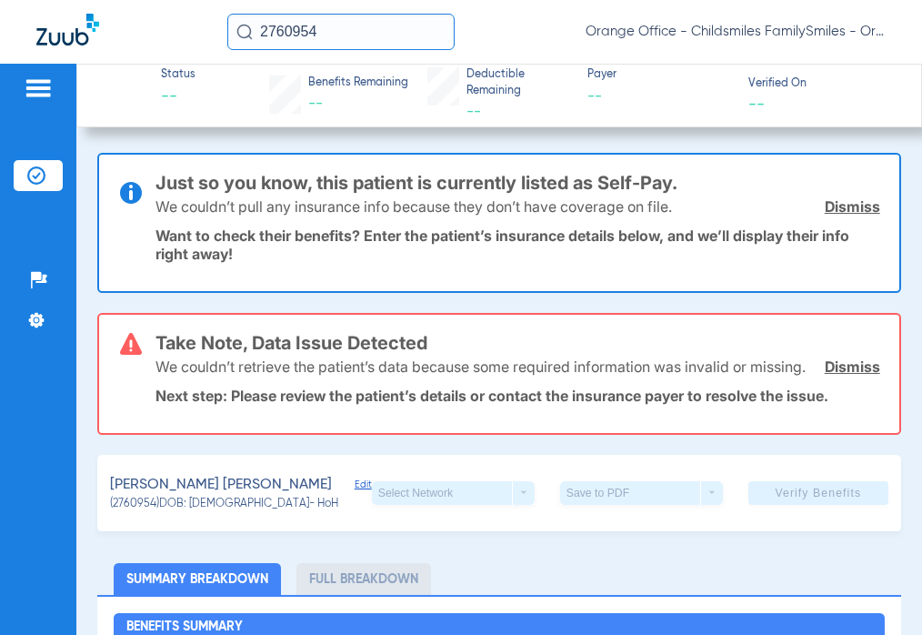
click at [355, 496] on span "Edit" at bounding box center [363, 486] width 16 height 17
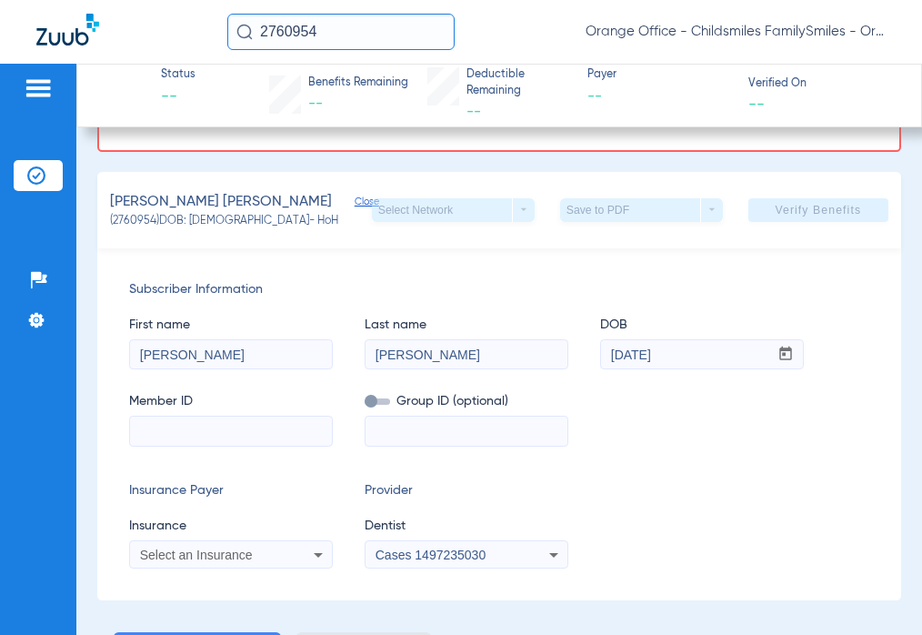
scroll to position [273, 0]
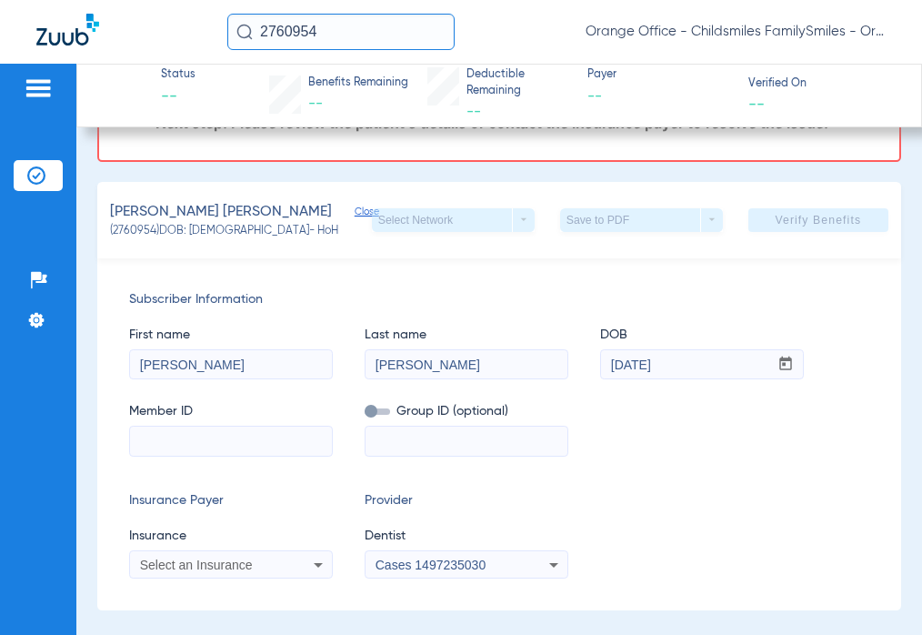
click at [201, 456] on input at bounding box center [231, 441] width 202 height 29
paste input "1393595710001"
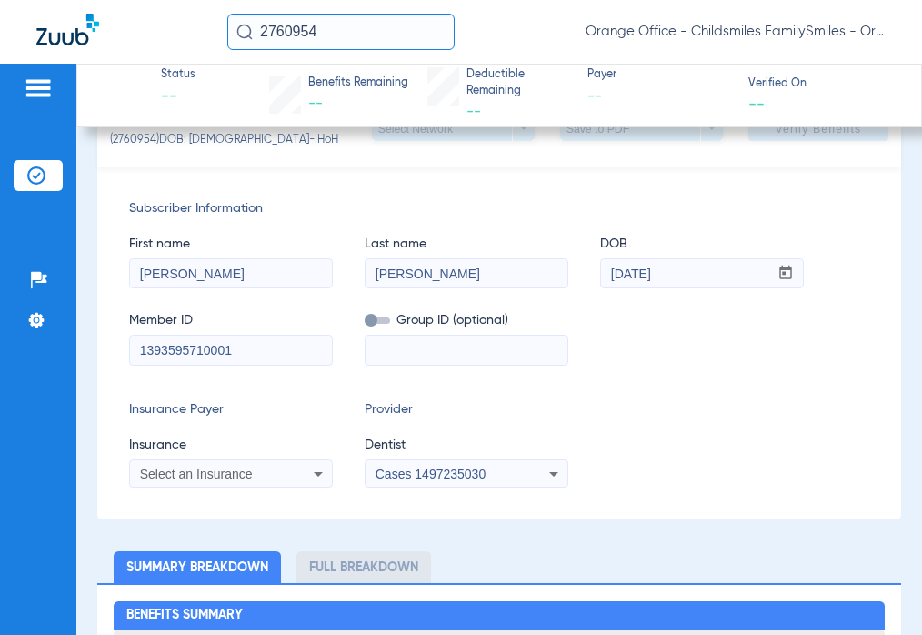
type input "1393595710001"
click at [271, 480] on div "Select an Insurance" at bounding box center [213, 474] width 146 height 13
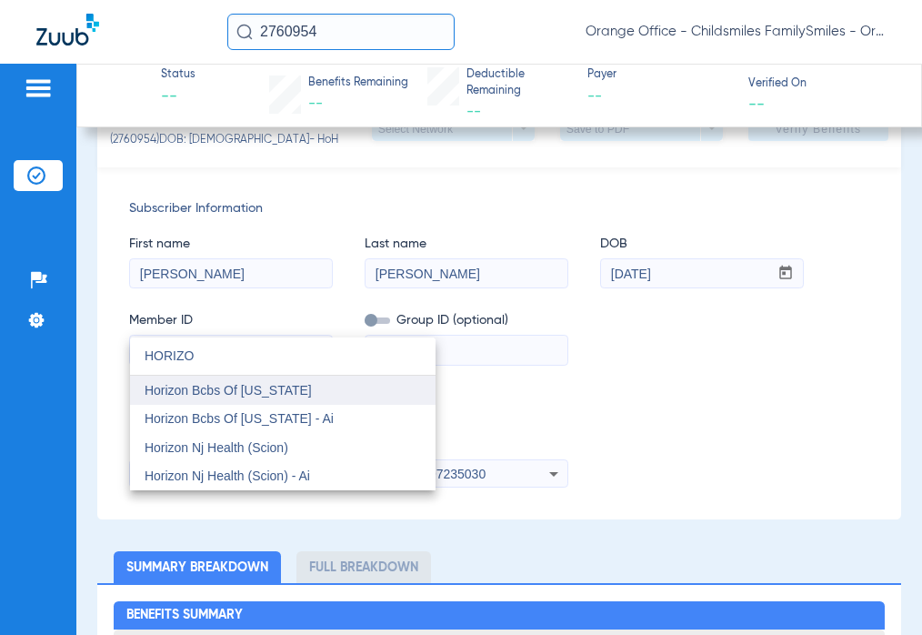
type input "HORIZO"
click at [320, 392] on mat-option "Horizon Bcbs Of [US_STATE]" at bounding box center [283, 390] width 306 height 29
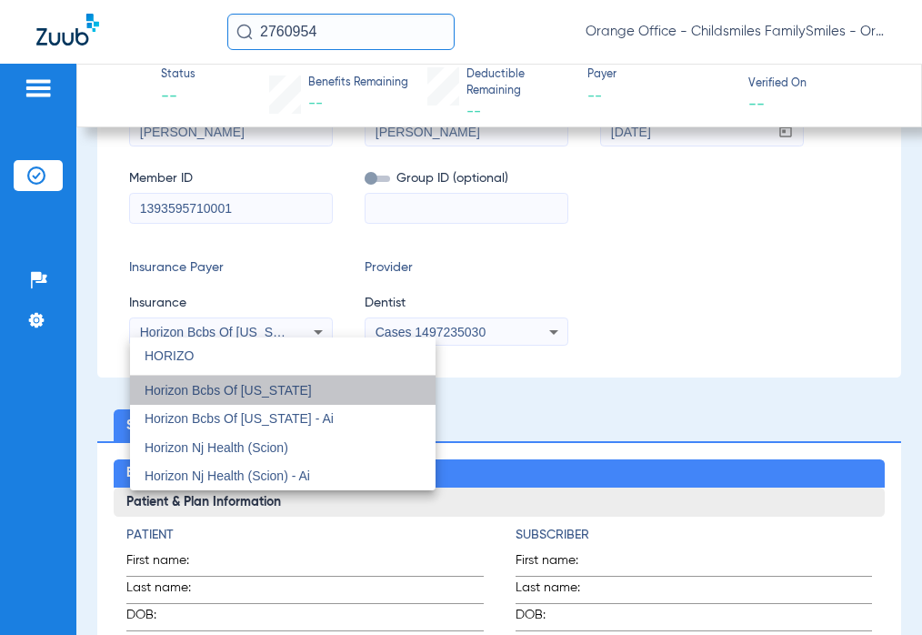
scroll to position [204, 0]
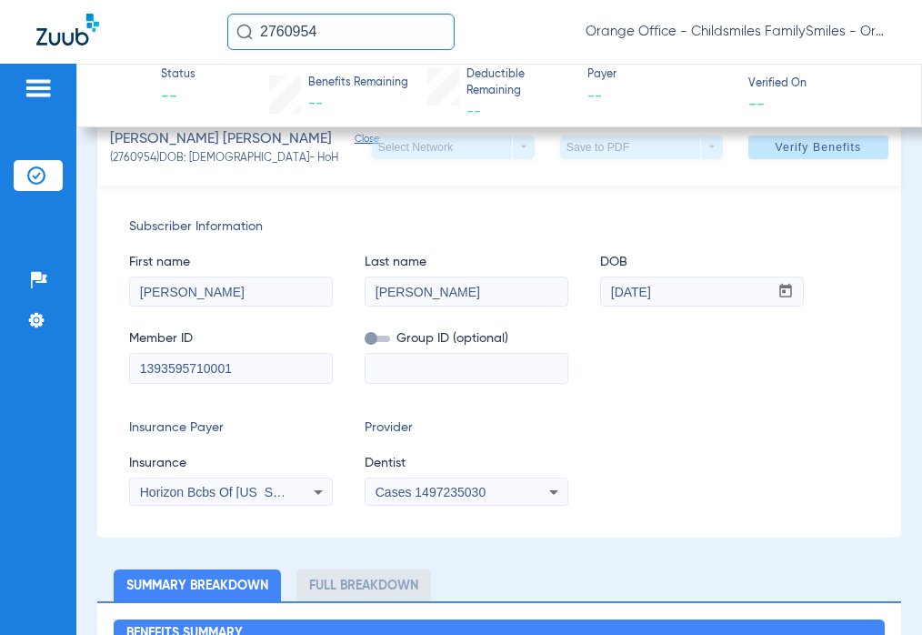
click at [393, 484] on app-form-autocomplete "Dentist Cases 1497235030" at bounding box center [467, 480] width 204 height 53
click at [397, 492] on div "Cases 1497235030" at bounding box center [467, 492] width 202 height 22
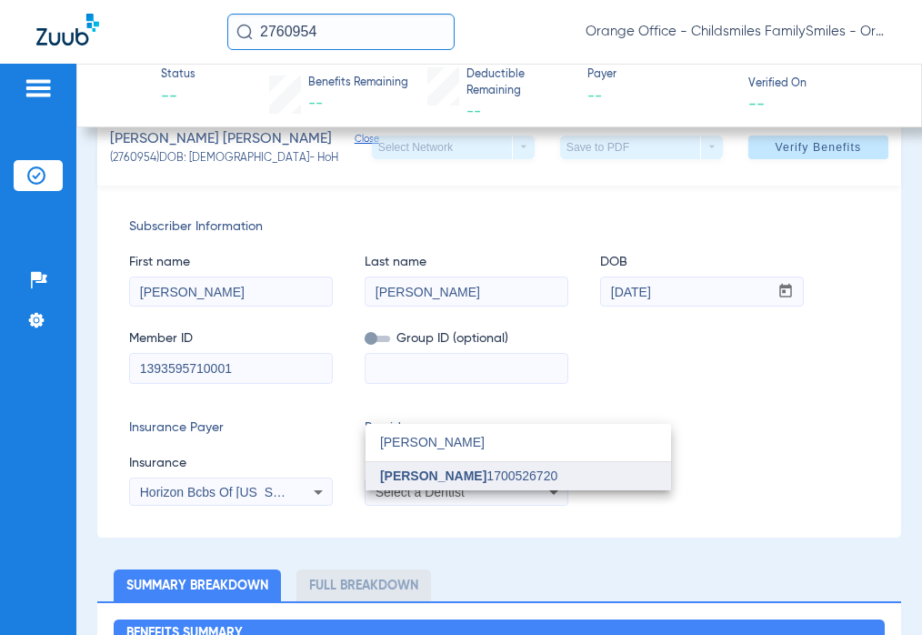
type input "[PERSON_NAME]"
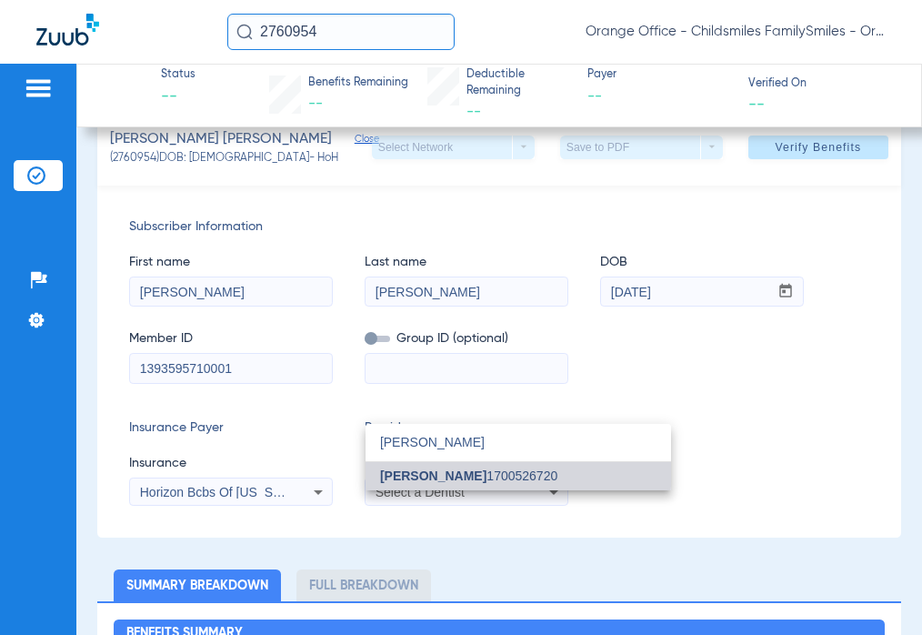
click at [417, 466] on mat-option "[PERSON_NAME] 1700526720" at bounding box center [519, 476] width 306 height 29
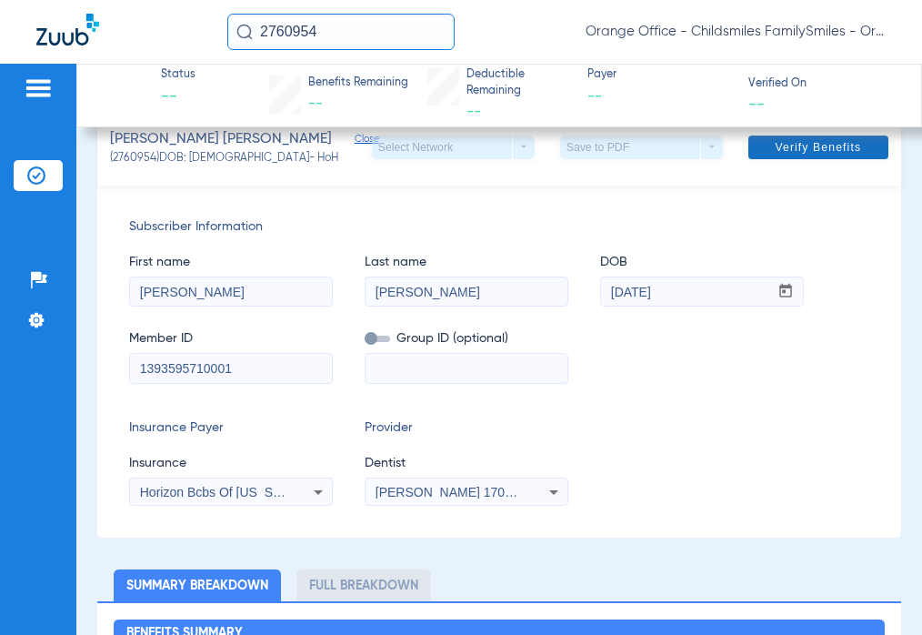
click at [804, 152] on span "Verify Benefits" at bounding box center [818, 147] width 86 height 15
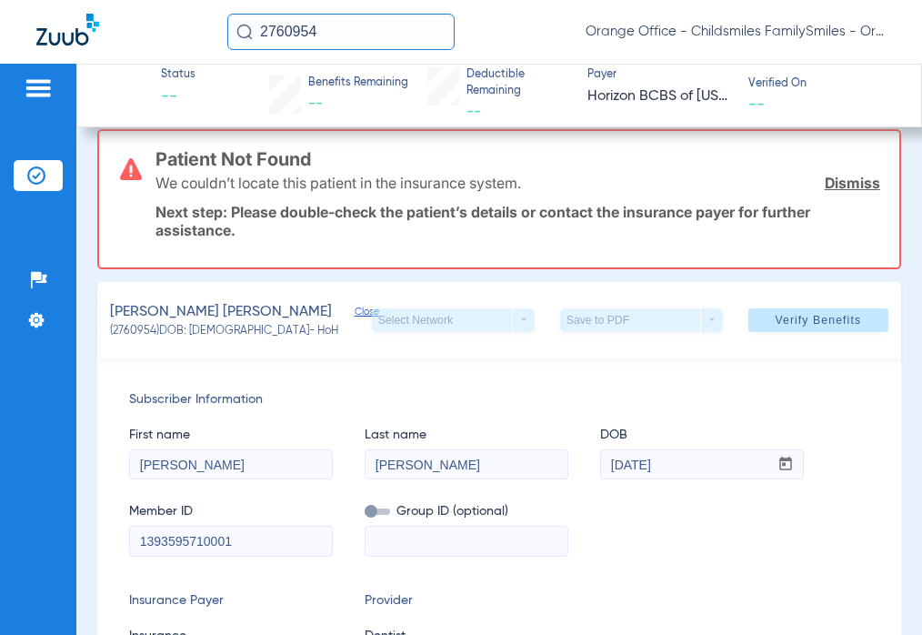
scroll to position [0, 0]
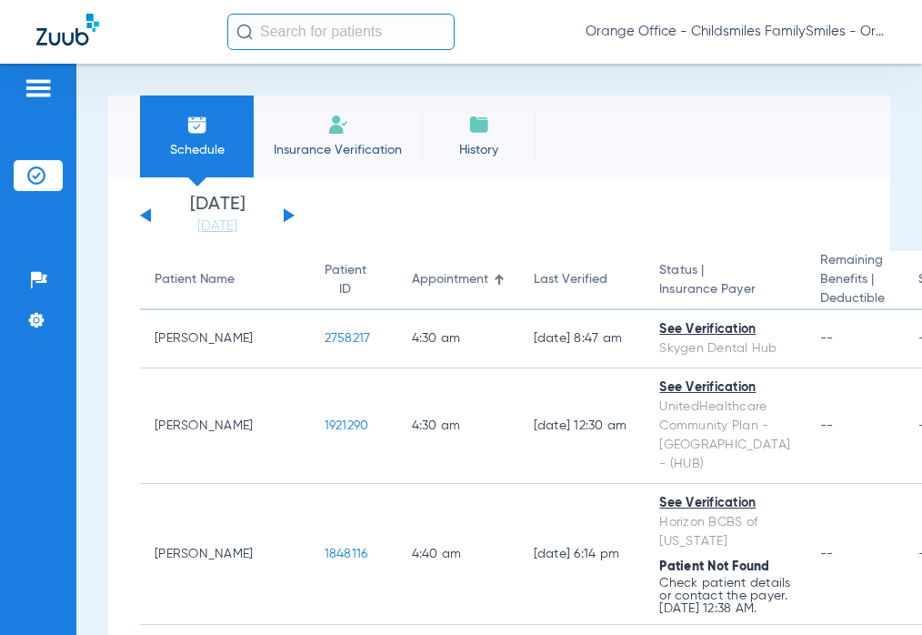
click at [337, 31] on input "text" at bounding box center [340, 32] width 227 height 36
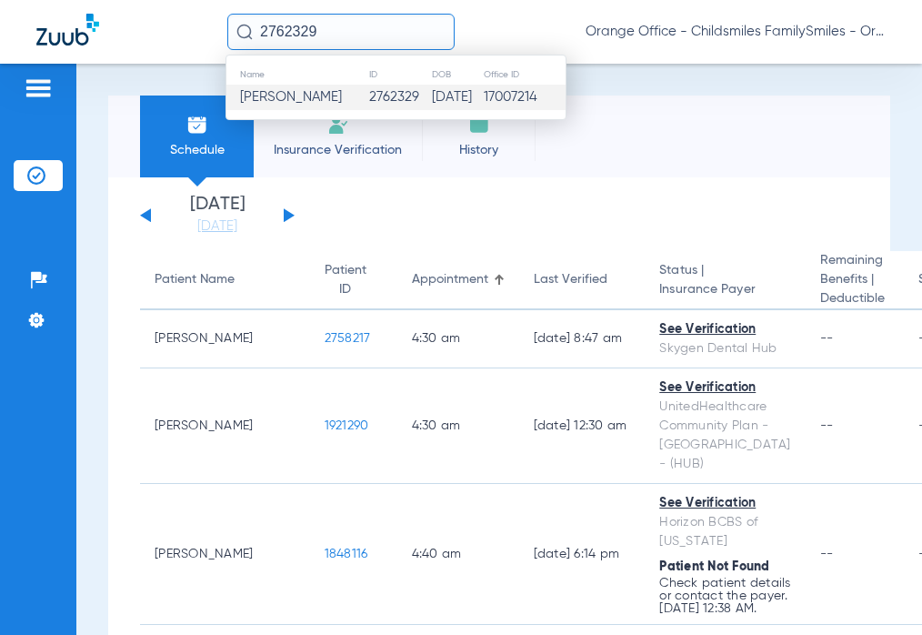
type input "2762329"
click at [313, 101] on span "[PERSON_NAME]" at bounding box center [291, 97] width 102 height 14
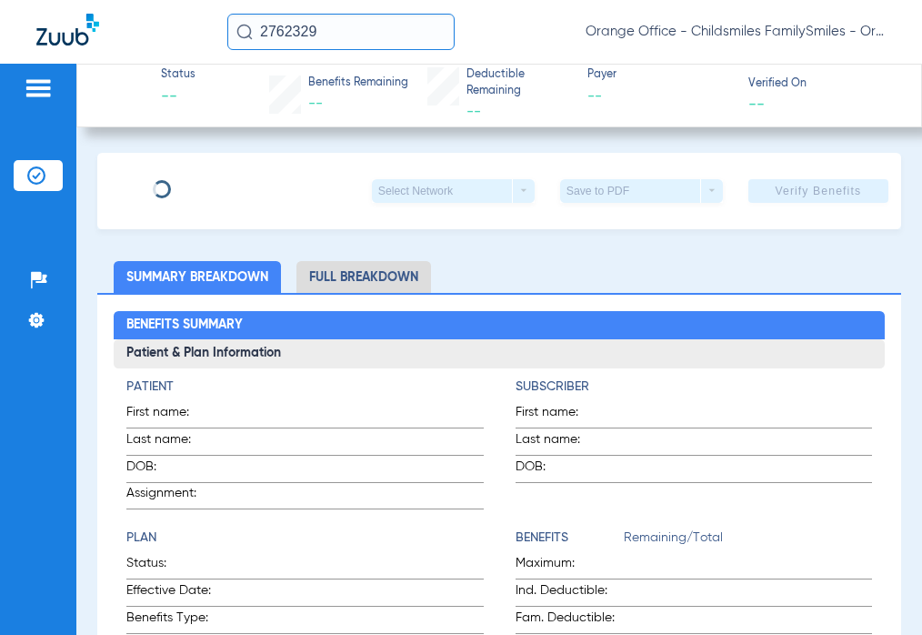
type input "[PERSON_NAME]"
type input "[DATE]"
type input "4267290159"
type input "0944906000"
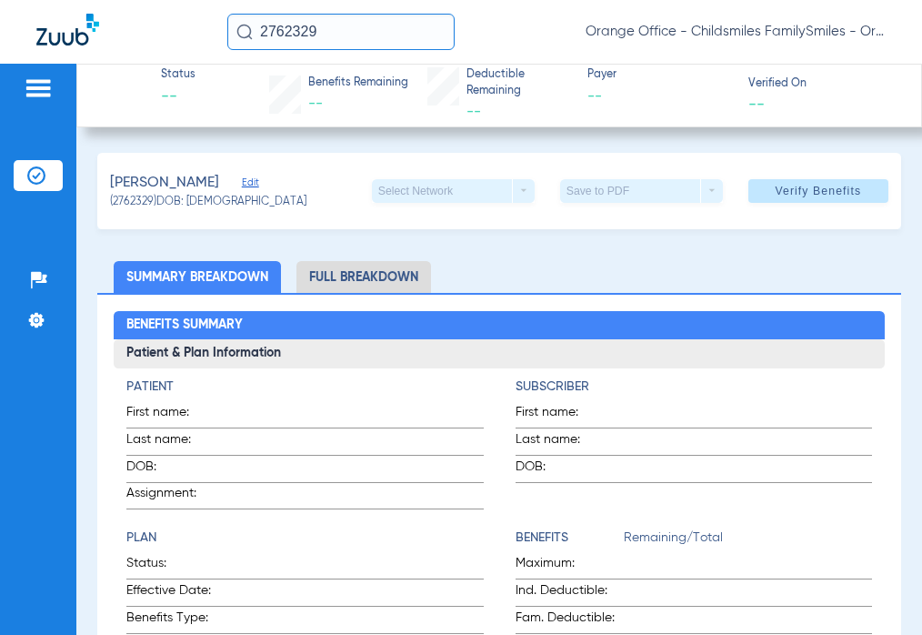
click at [258, 181] on span "Edit" at bounding box center [250, 184] width 16 height 17
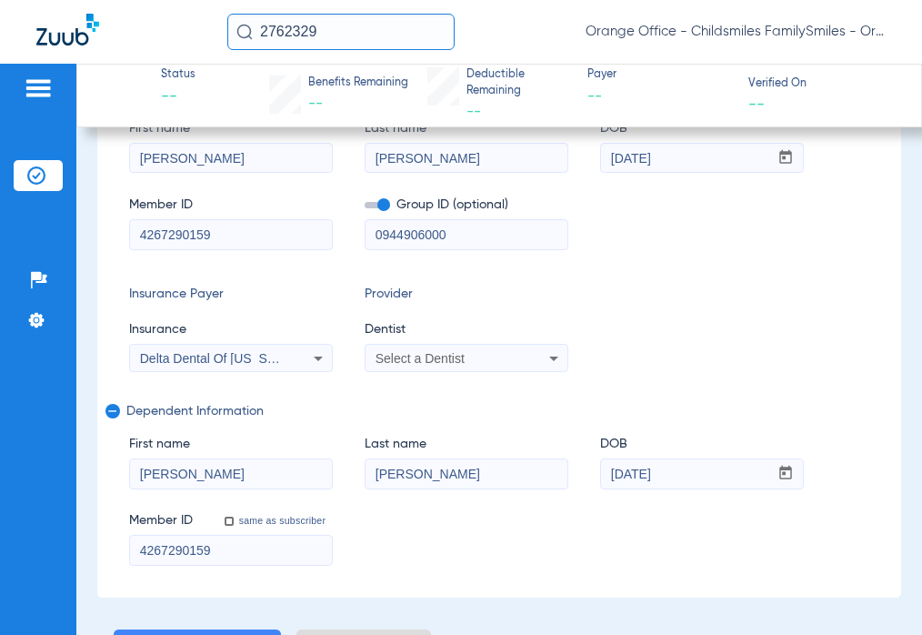
scroll to position [182, 0]
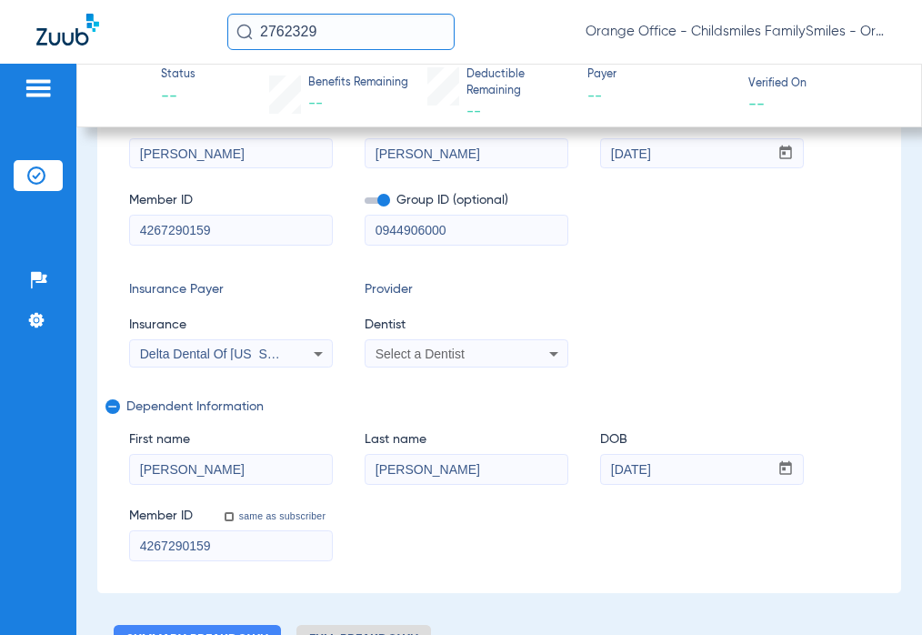
click at [509, 354] on div "Select a Dentist" at bounding box center [449, 353] width 146 height 13
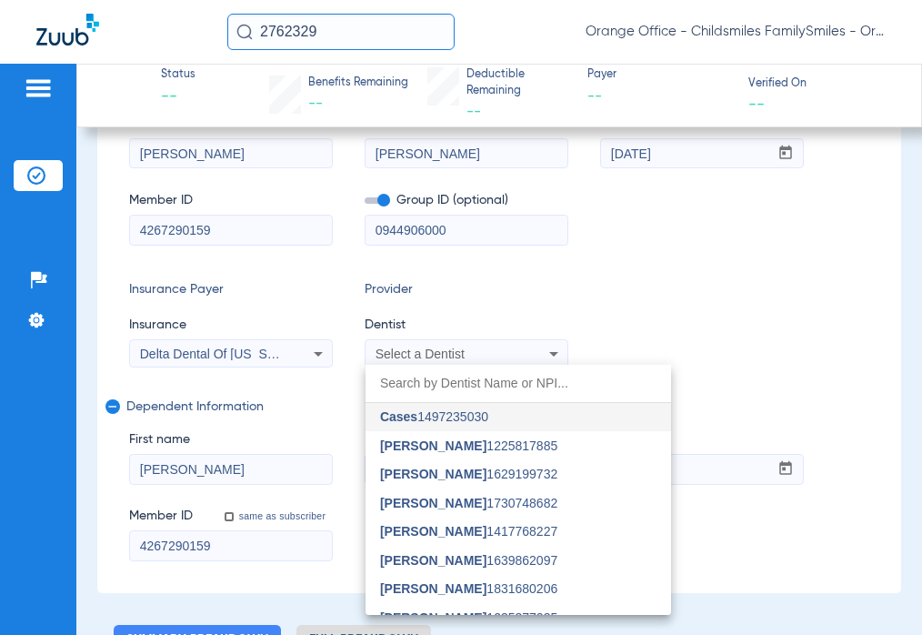
type input "H"
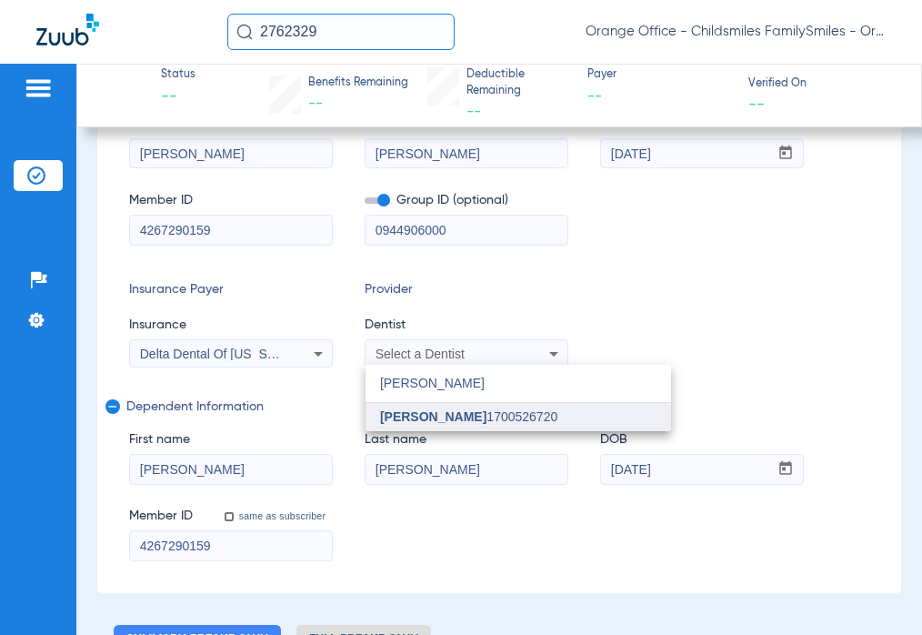
type input "ELIAS"
click at [456, 404] on mat-option "Jacob Elias 1700526720" at bounding box center [519, 417] width 306 height 29
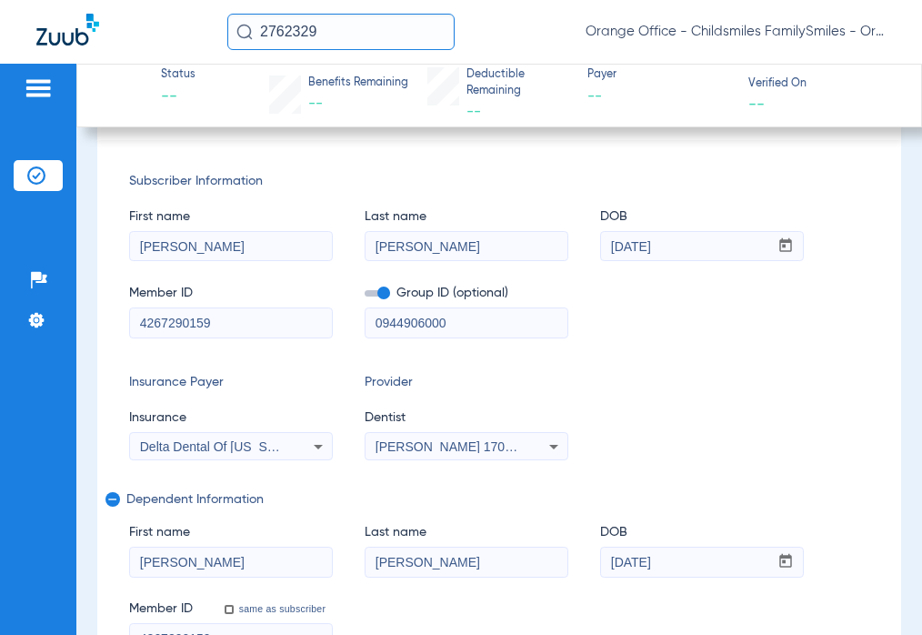
scroll to position [0, 0]
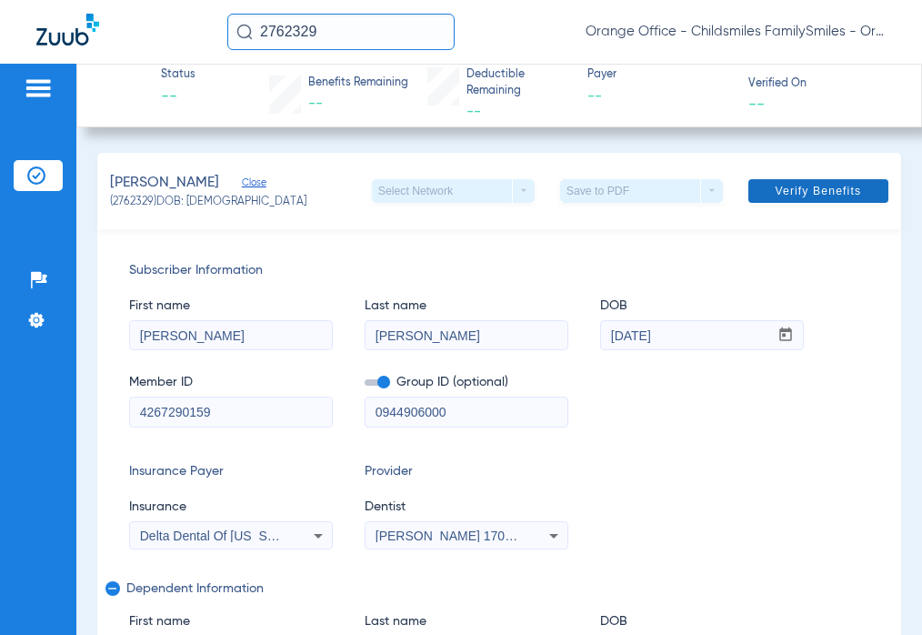
click at [816, 173] on span at bounding box center [819, 191] width 140 height 44
click at [807, 179] on app-verify-button "Verify Benefits" at bounding box center [817, 191] width 142 height 24
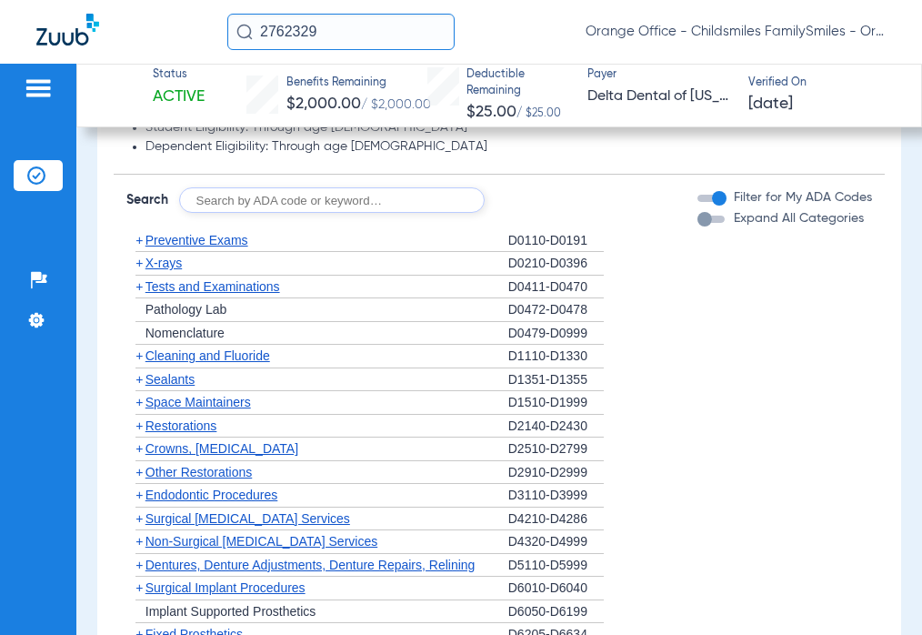
scroll to position [1910, 0]
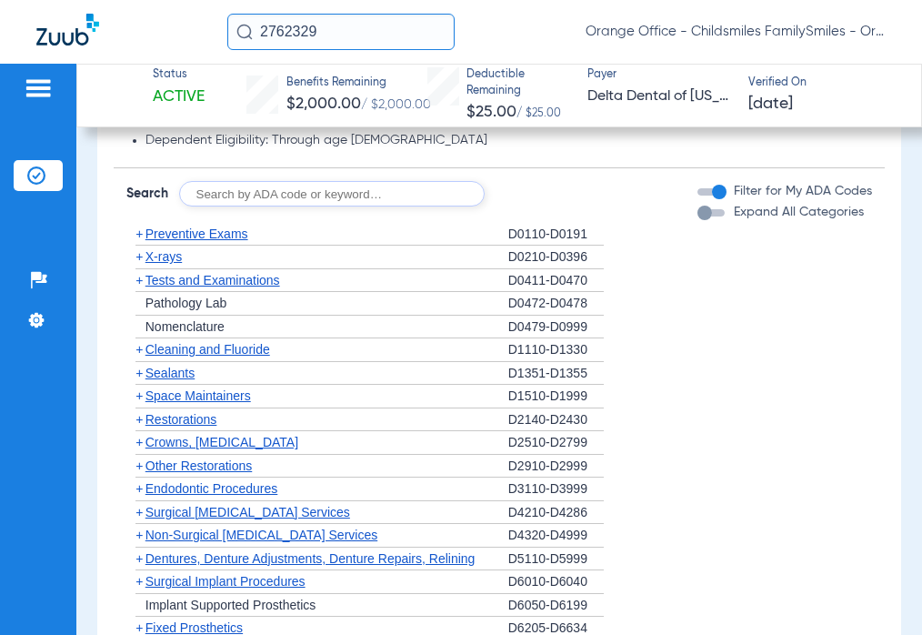
click at [166, 254] on span "X-rays" at bounding box center [164, 256] width 36 height 15
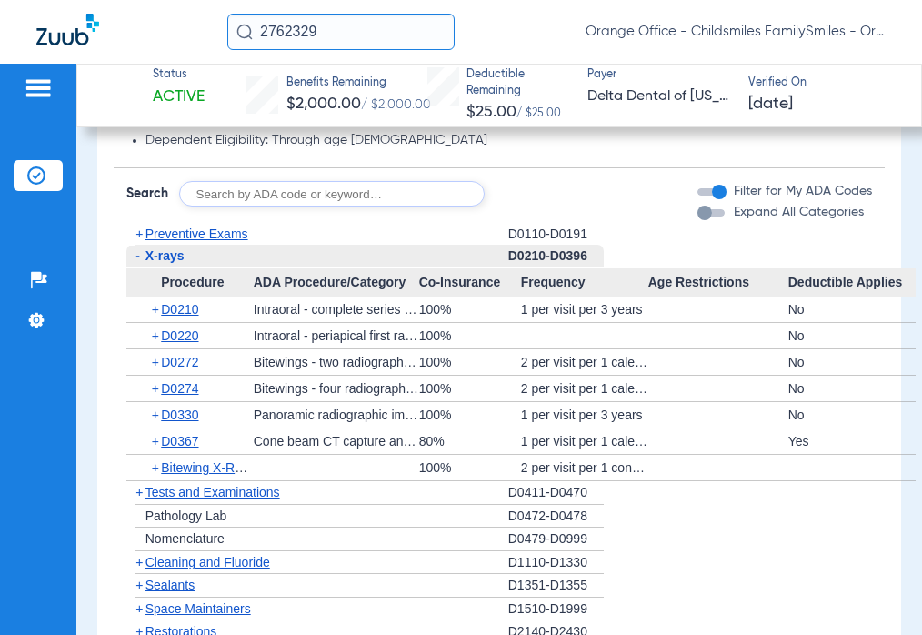
click at [180, 236] on span "Preventive Exams" at bounding box center [197, 233] width 103 height 15
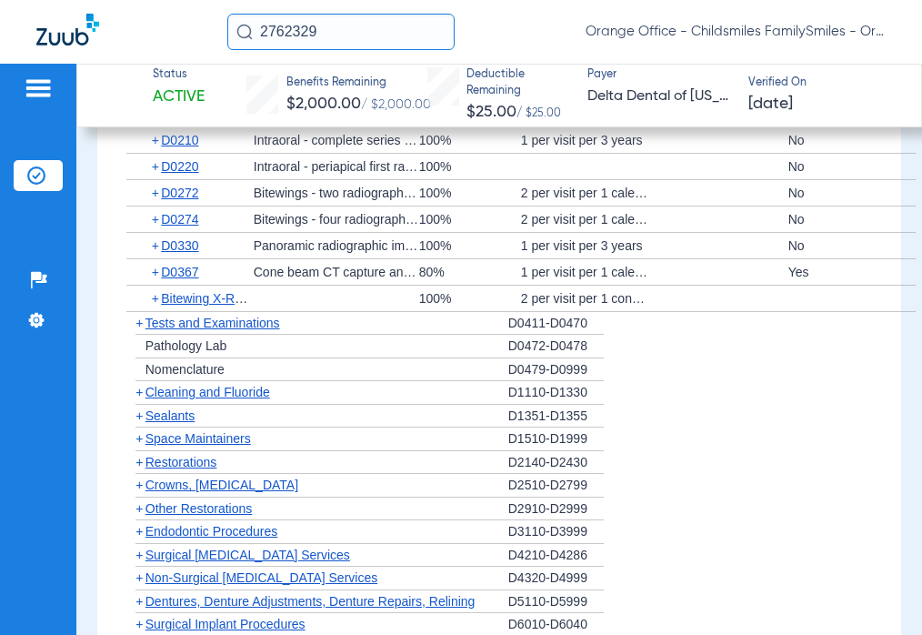
scroll to position [2092, 0]
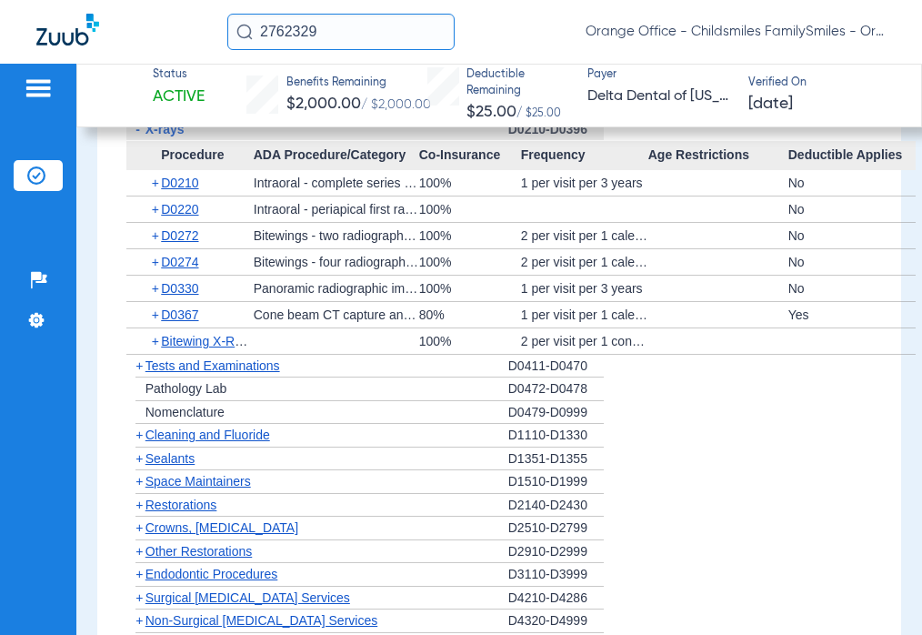
click at [194, 362] on span "Tests and Examinations" at bounding box center [213, 365] width 135 height 15
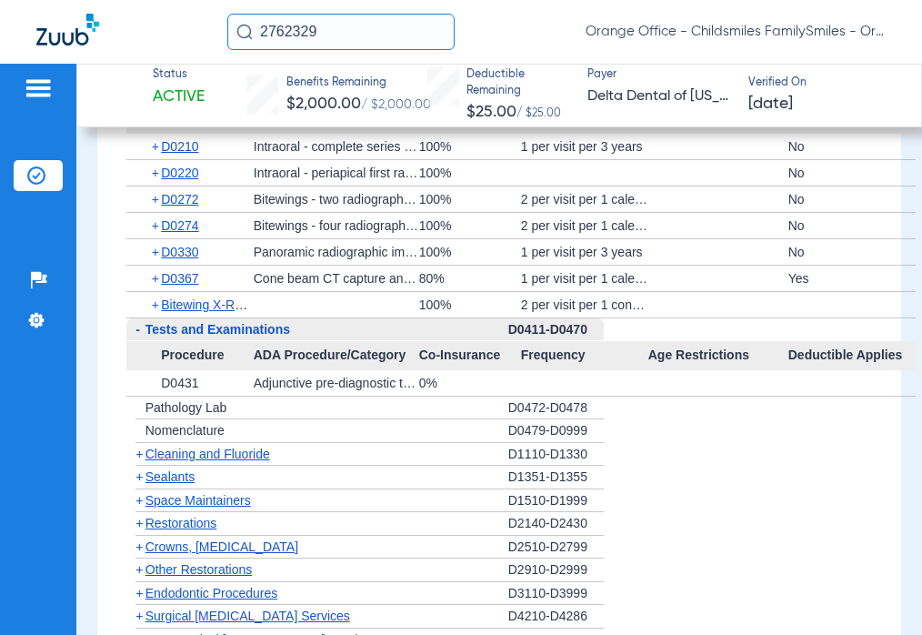
scroll to position [2183, 0]
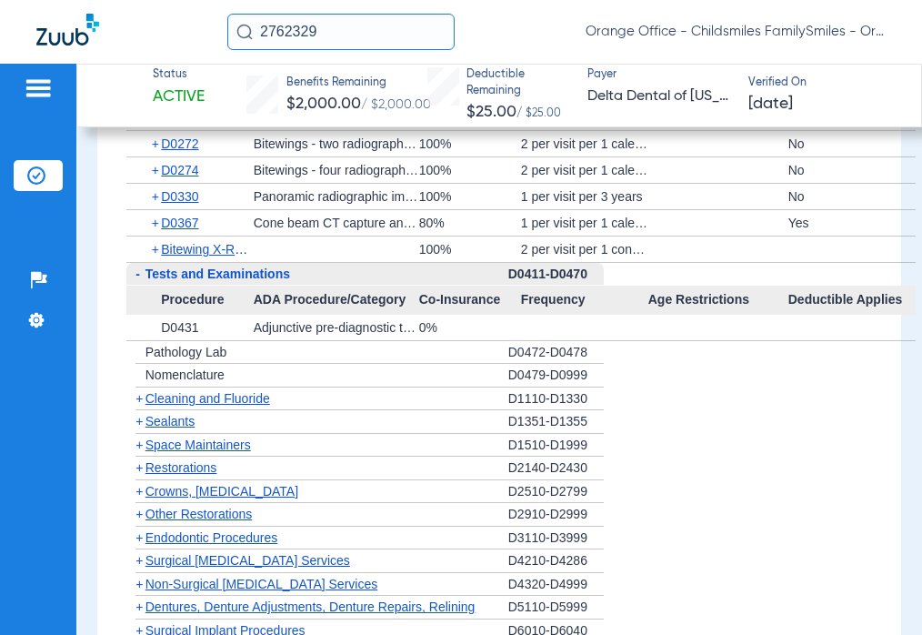
click at [187, 394] on span "Cleaning and Fluoride" at bounding box center [208, 398] width 125 height 15
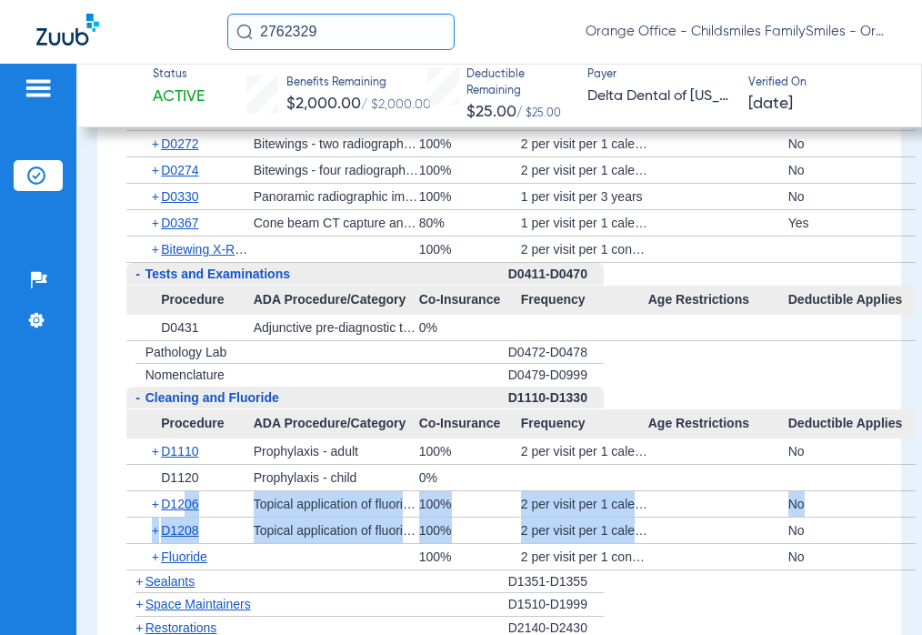
drag, startPoint x: 232, startPoint y: 508, endPoint x: 775, endPoint y: 518, distance: 543.1
click at [775, 518] on app-category-list-item "Procedure ADA Procedure/Category Co-Insurance Frequency Age Restrictions Deduct…" at bounding box center [499, 489] width 747 height 161
click at [624, 538] on div "2 per visit per 1 calendar year" at bounding box center [584, 530] width 127 height 25
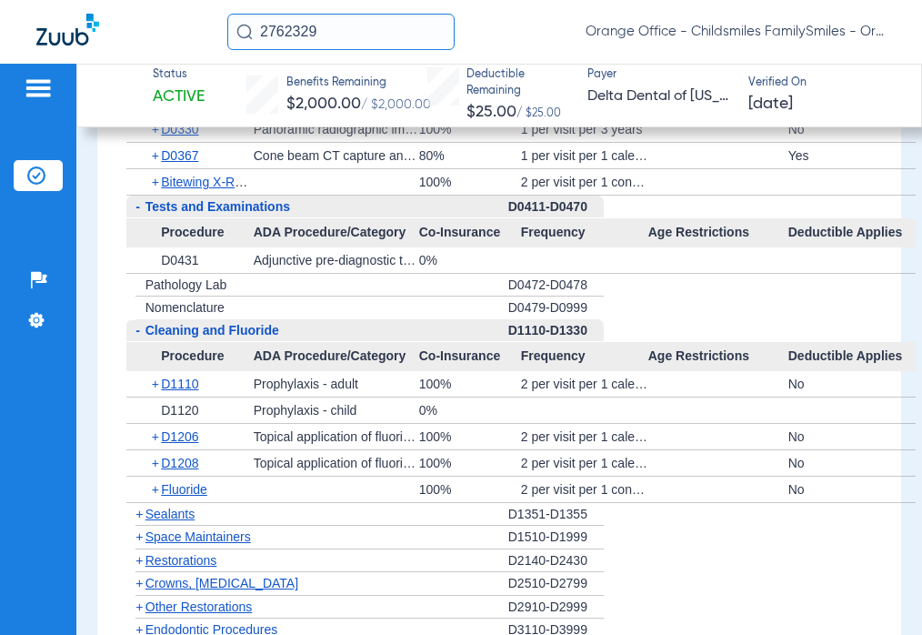
scroll to position [2365, 0]
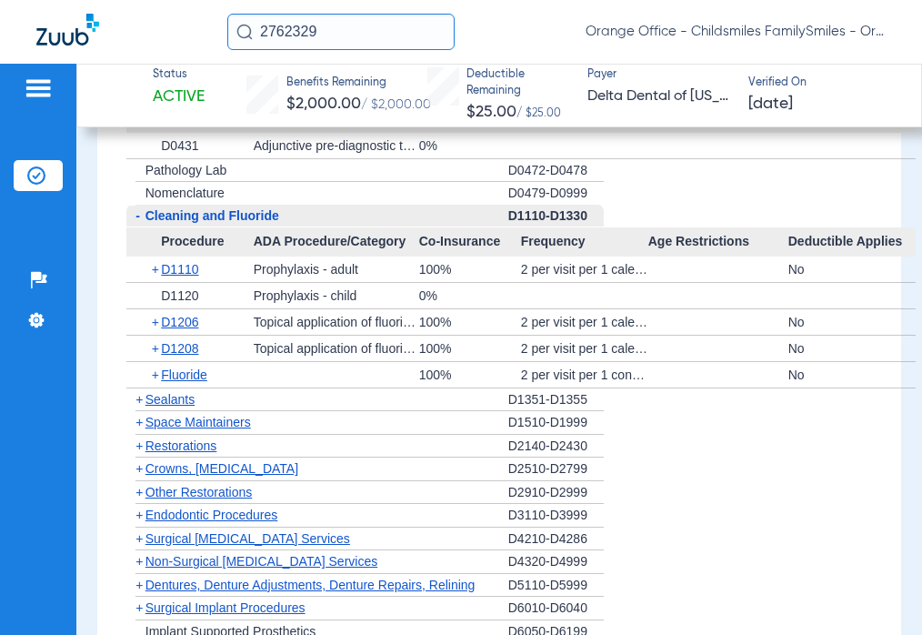
drag, startPoint x: 828, startPoint y: 396, endPoint x: 655, endPoint y: 370, distance: 174.7
click at [659, 371] on ul "- Preventive Exams D0110-D0191 Procedure ADA Procedure/Category Co-Insurance Fr…" at bounding box center [499, 310] width 747 height 1084
click at [694, 426] on li "+ Space Maintainers D1510-D1999" at bounding box center [499, 423] width 747 height 24
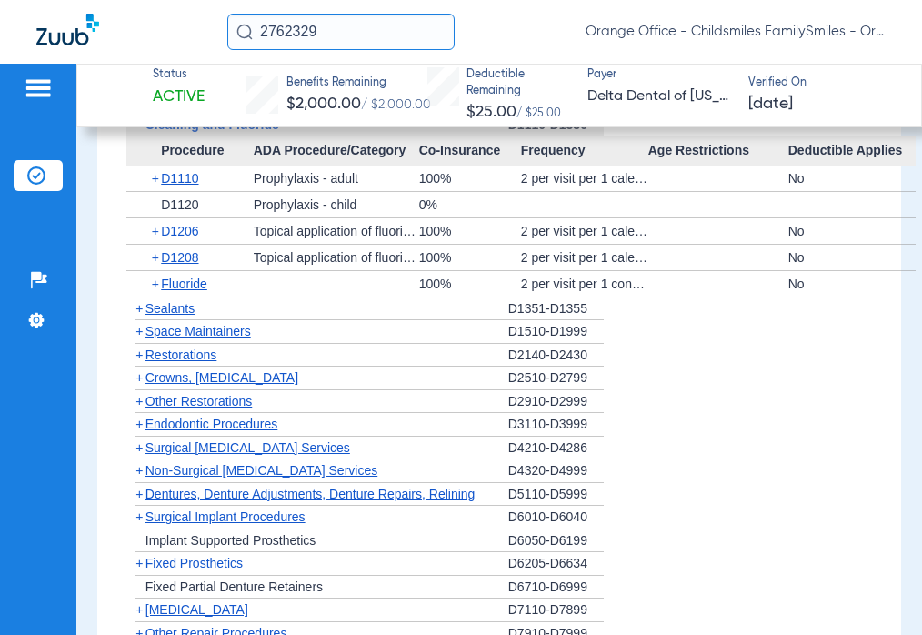
scroll to position [2547, 0]
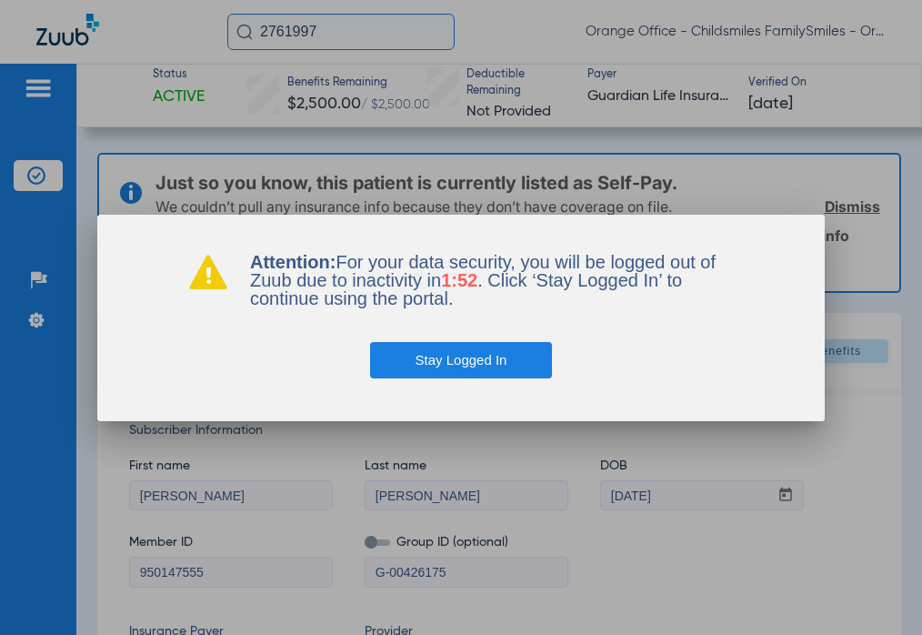
click at [505, 356] on button "Stay Logged In" at bounding box center [461, 360] width 183 height 36
